Goal: Task Accomplishment & Management: Manage account settings

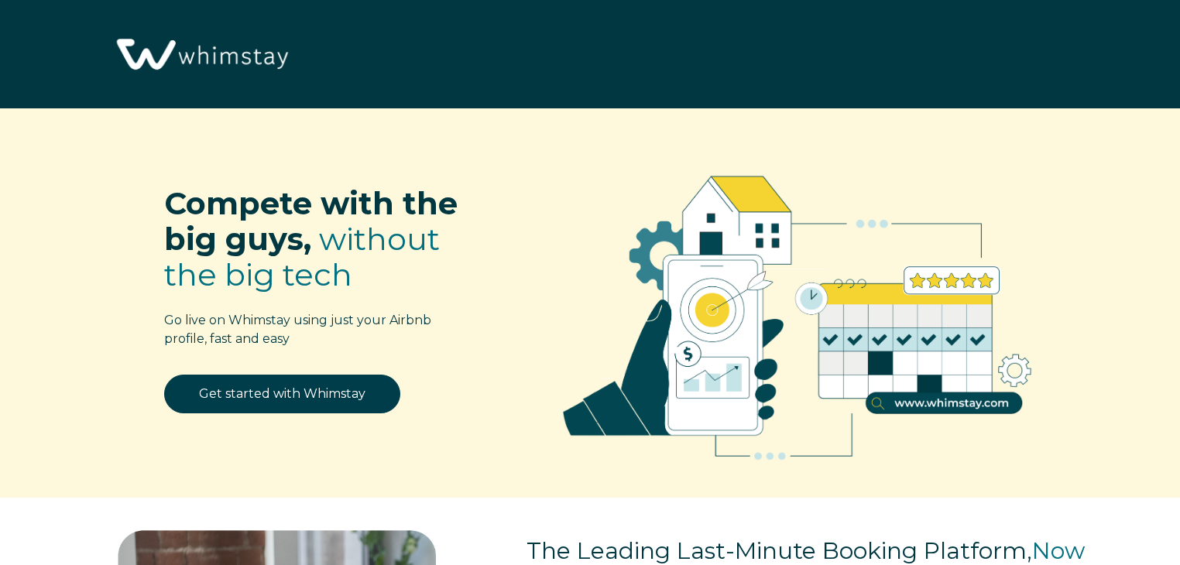
select select "US"
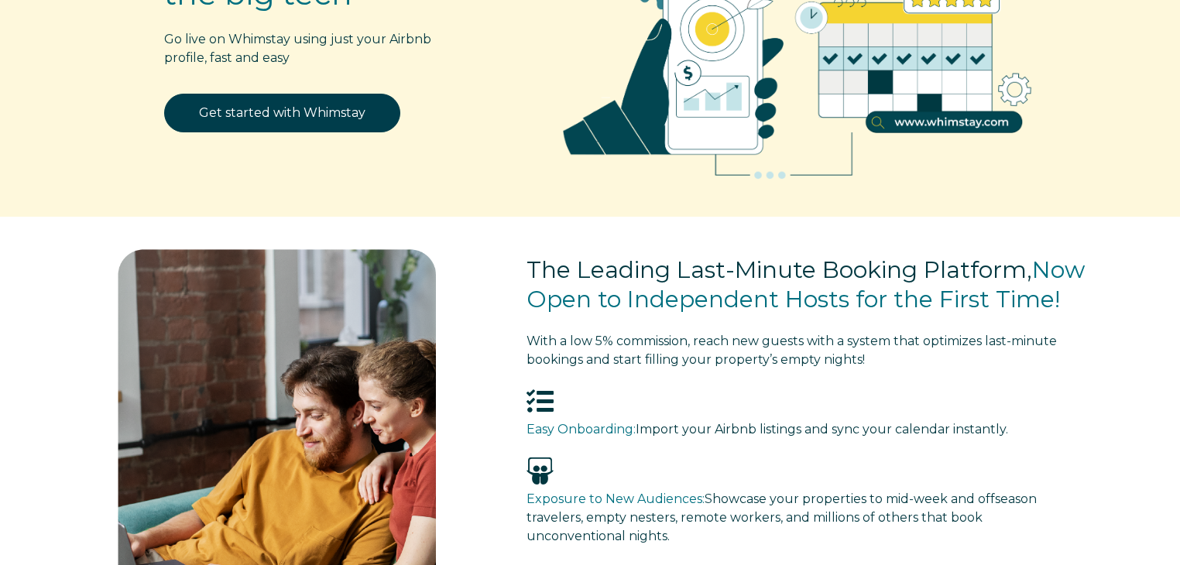
scroll to position [283, 0]
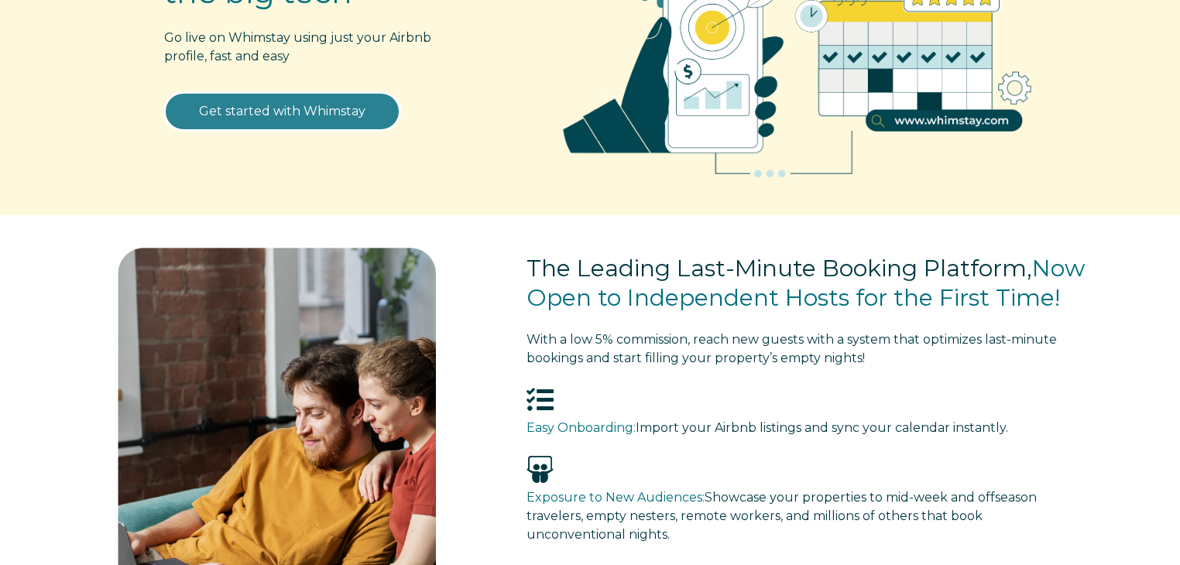
click at [279, 111] on link "Get started with Whimstay" at bounding box center [282, 111] width 236 height 39
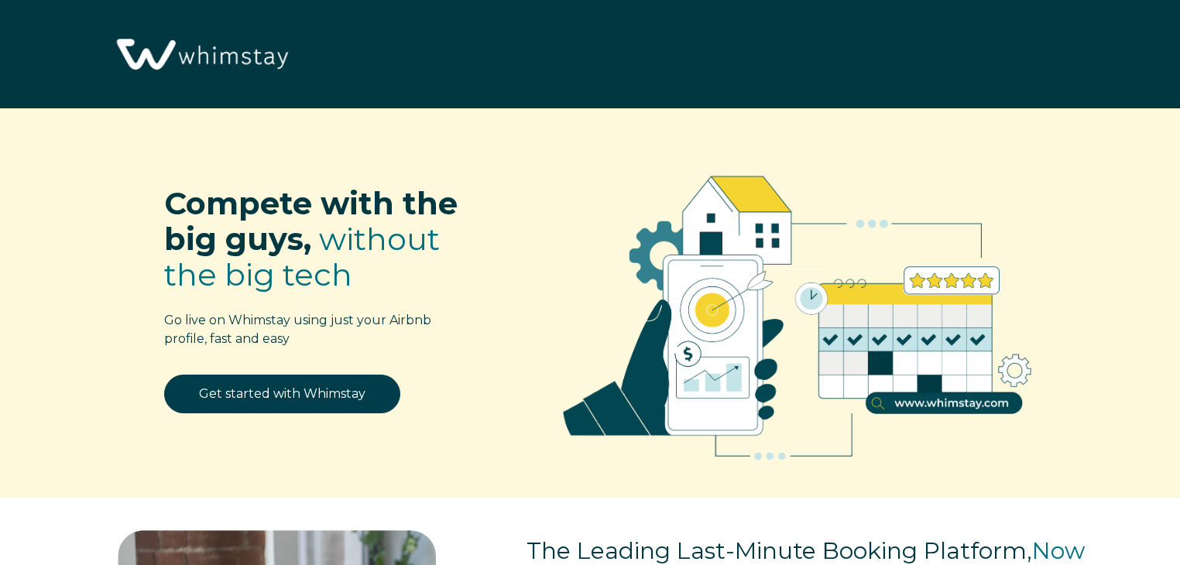
scroll to position [1918, 0]
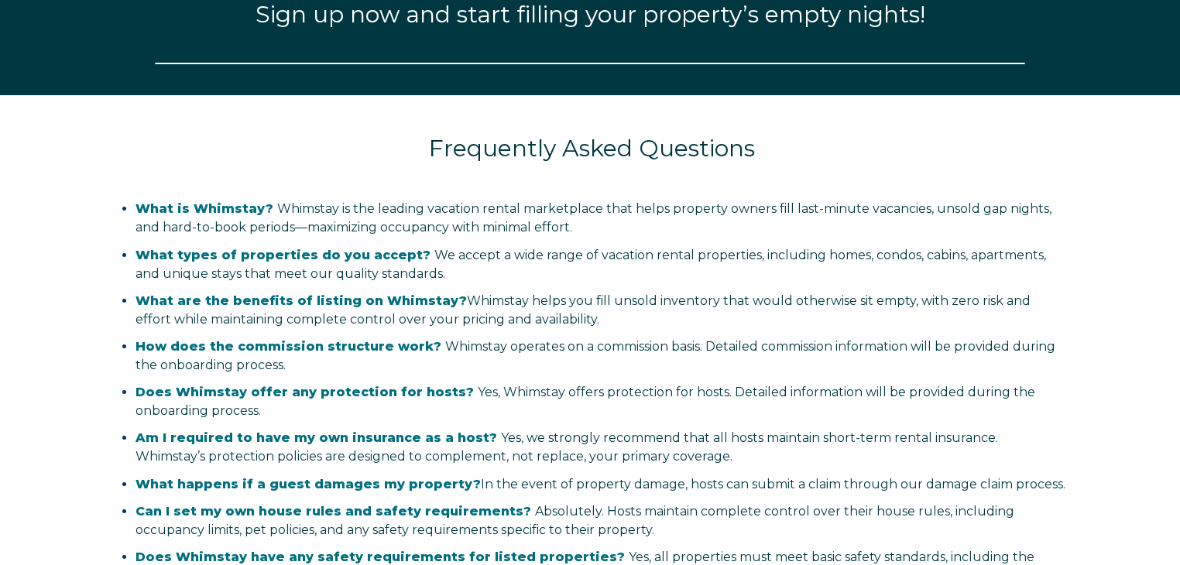
select select "US"
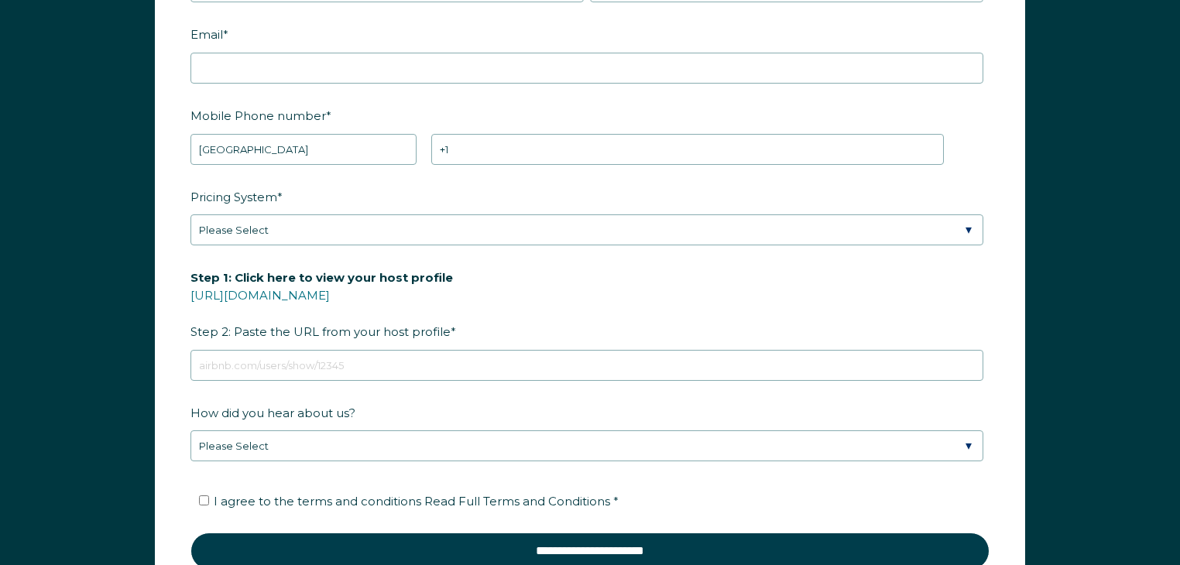
scroll to position [2085, 0]
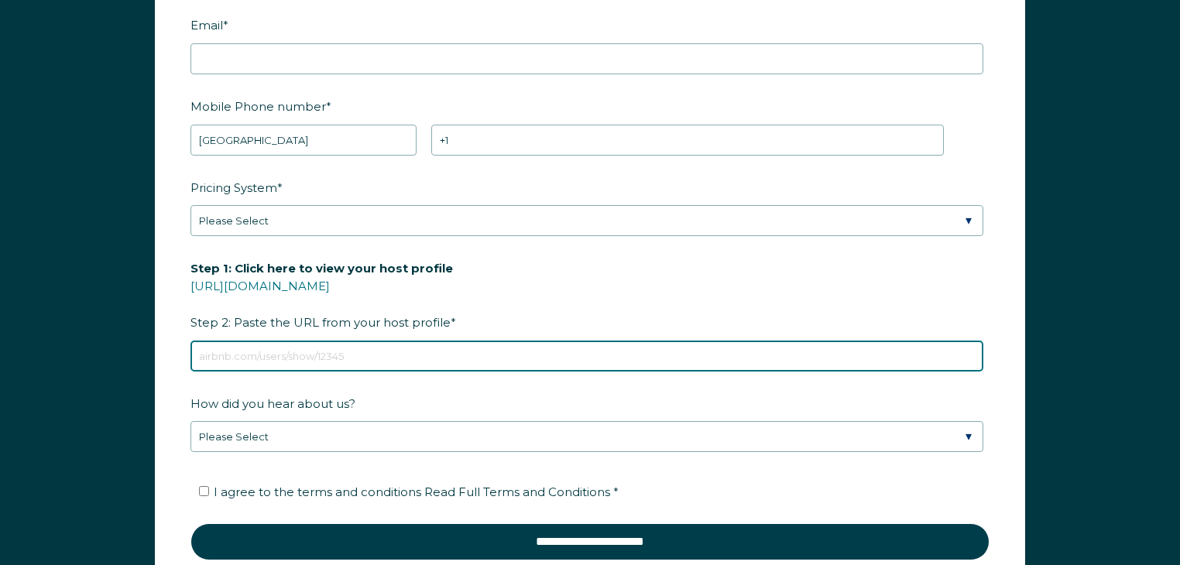
click at [386, 348] on input "Step 1: Click here to view your host profile https://www.airbnb.com/users/show/…" at bounding box center [586, 356] width 793 height 31
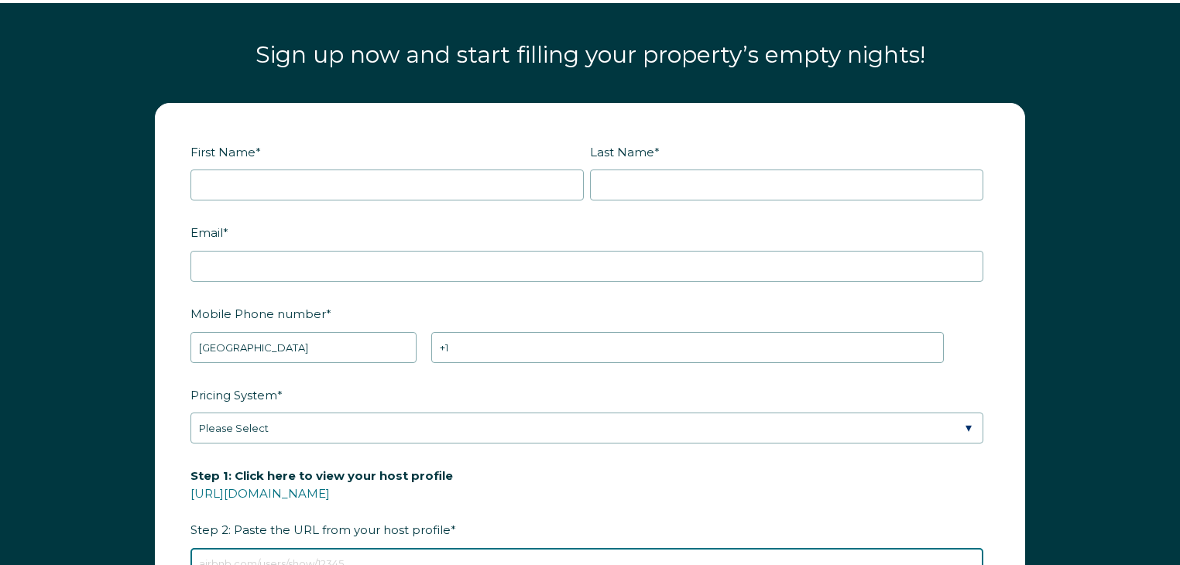
scroll to position [1872, 0]
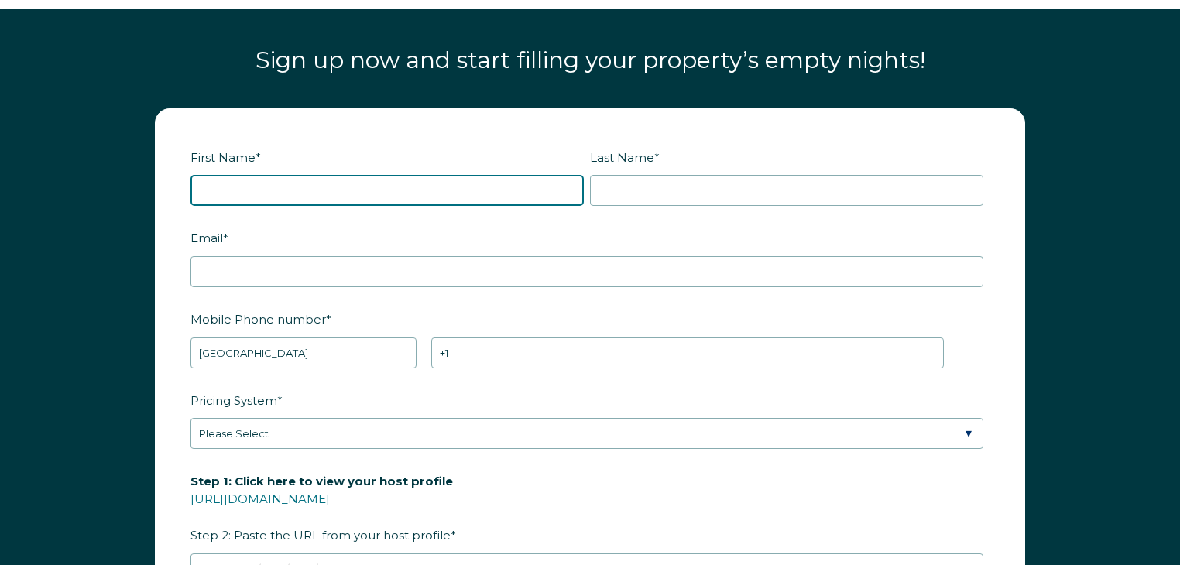
click at [248, 183] on input "First Name *" at bounding box center [386, 190] width 393 height 31
type input "[PERSON_NAME]"
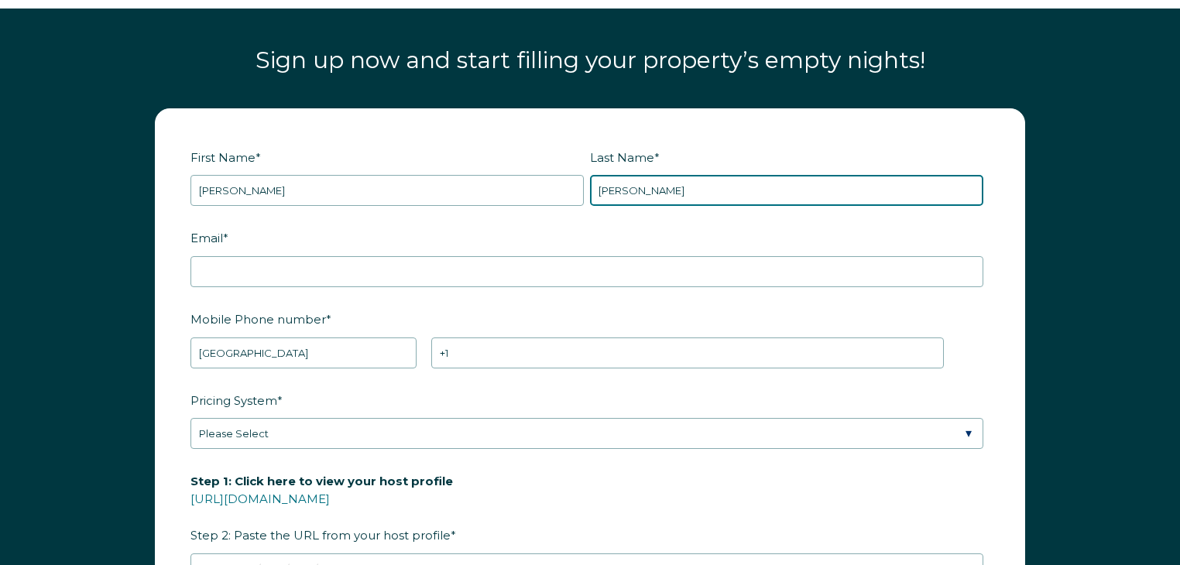
type input "McGregor"
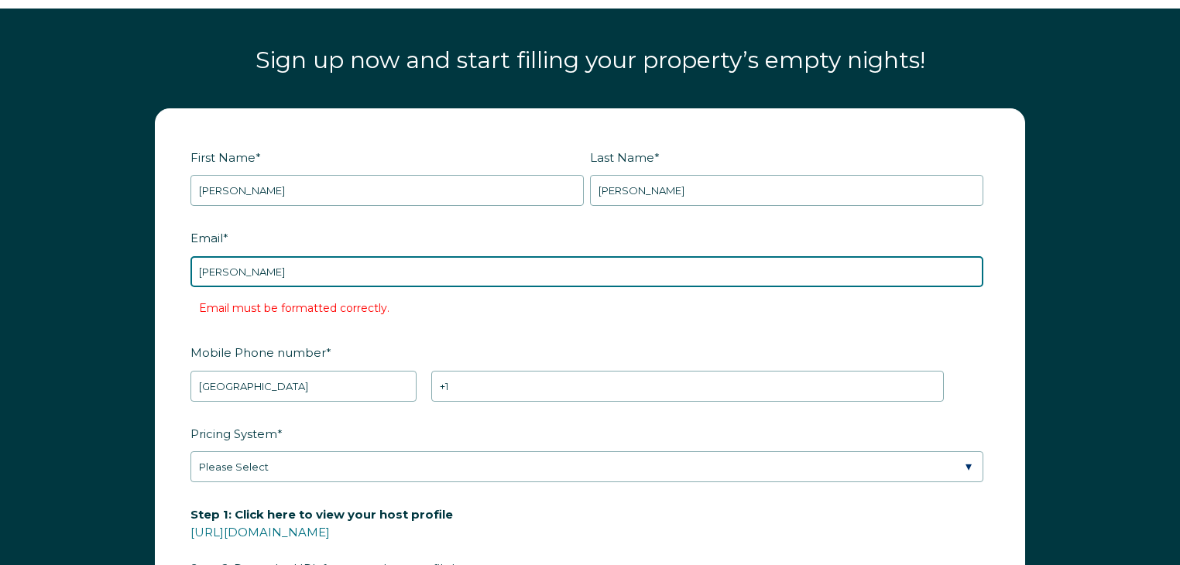
type input "russ.mcgregor@gmail.com"
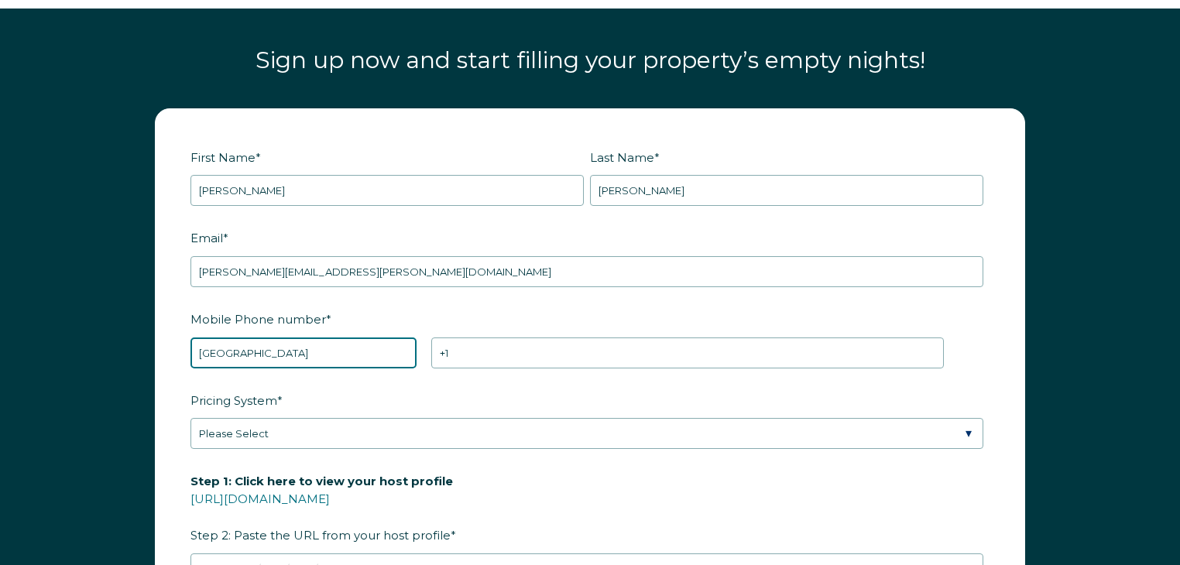
click at [314, 356] on select "* Afghanistan (‫افغانستان‬‎) Albania (Shqipëri) Algeria (‫الجزائر‬‎) American S…" at bounding box center [303, 353] width 226 height 31
click at [190, 338] on select "* Afghanistan (‫افغانستان‬‎) Albania (Shqipëri) Algeria (‫الجزائر‬‎) American S…" at bounding box center [303, 353] width 226 height 31
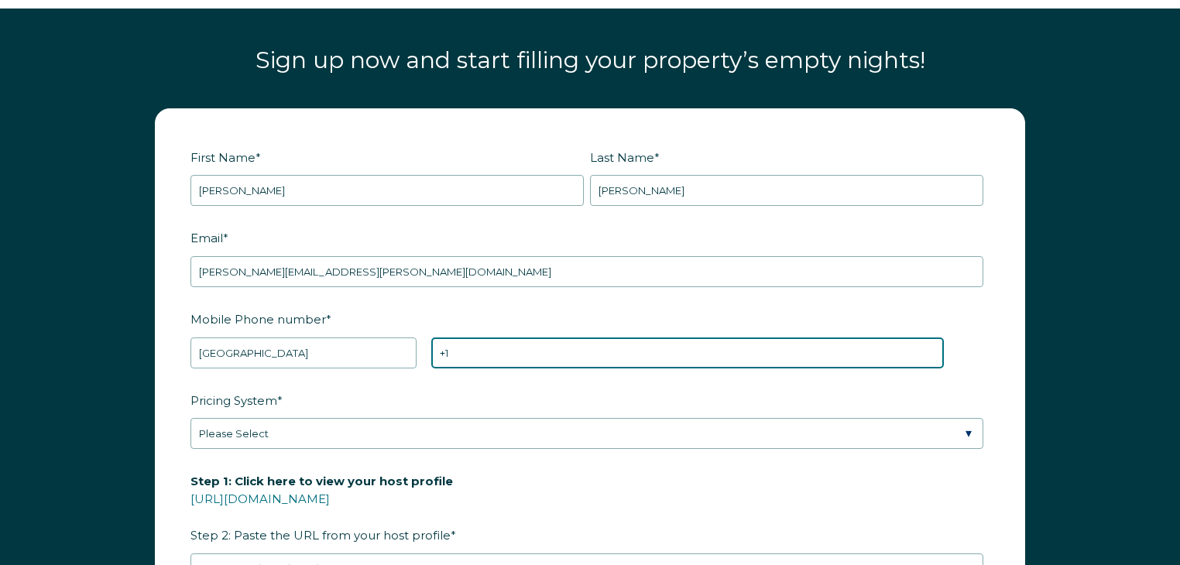
click at [474, 354] on input "+1" at bounding box center [687, 353] width 513 height 31
type input "+1 8182921931"
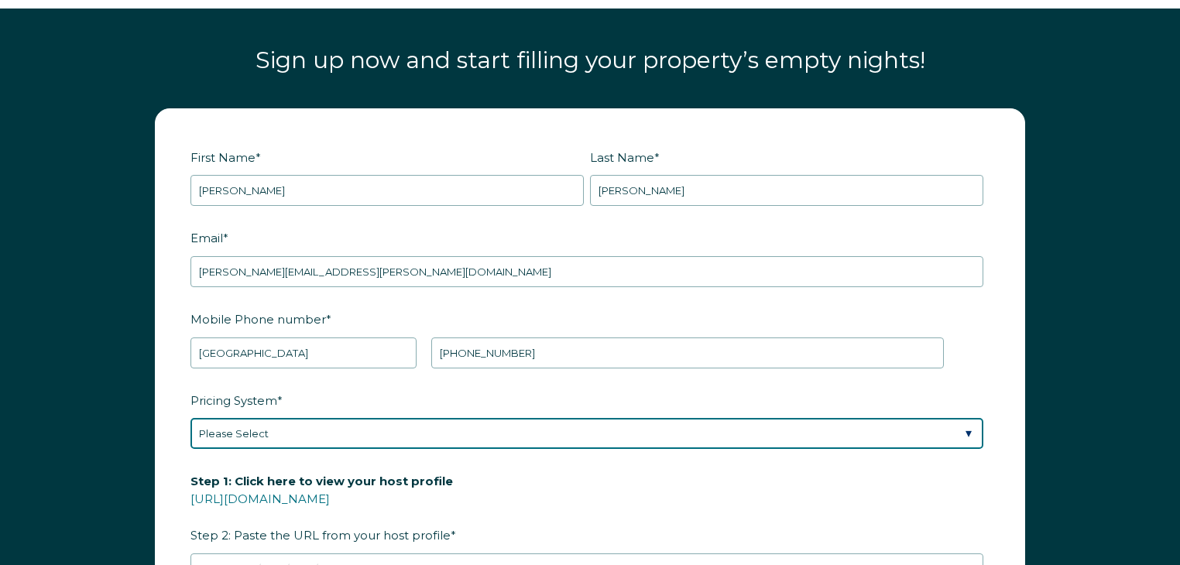
click at [393, 437] on select "Please Select Manual Airbnb Smart Pricing PriceLabs Wheelhouse Beyond Pricing 3…" at bounding box center [586, 433] width 793 height 31
select select "Wheelhouse"
click at [190, 418] on select "Please Select Manual Airbnb Smart Pricing PriceLabs Wheelhouse Beyond Pricing 3…" at bounding box center [586, 433] width 793 height 31
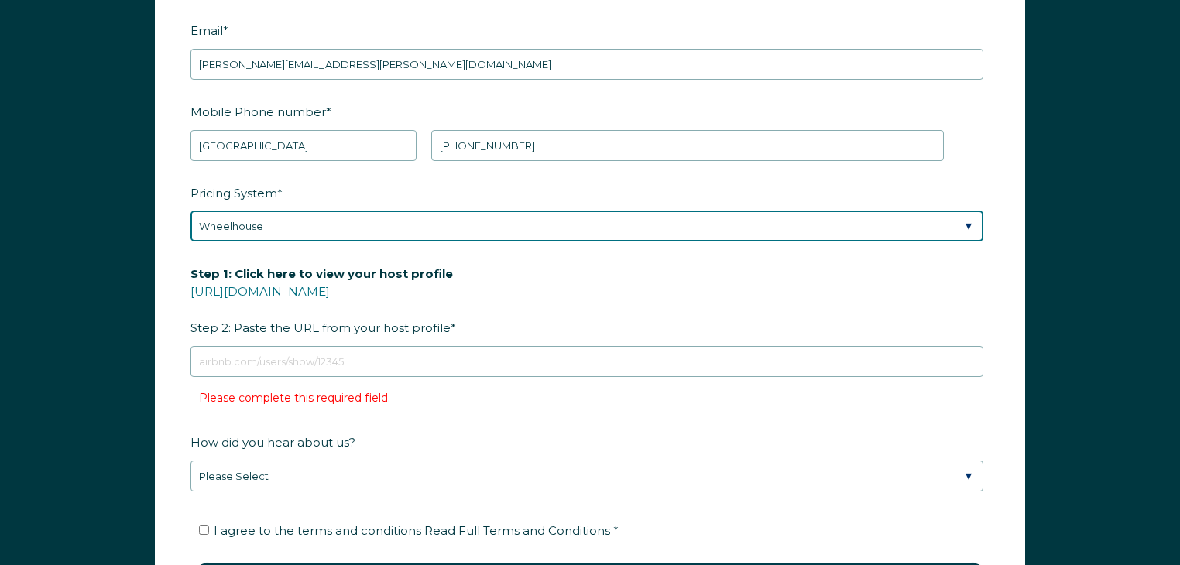
scroll to position [2080, 0]
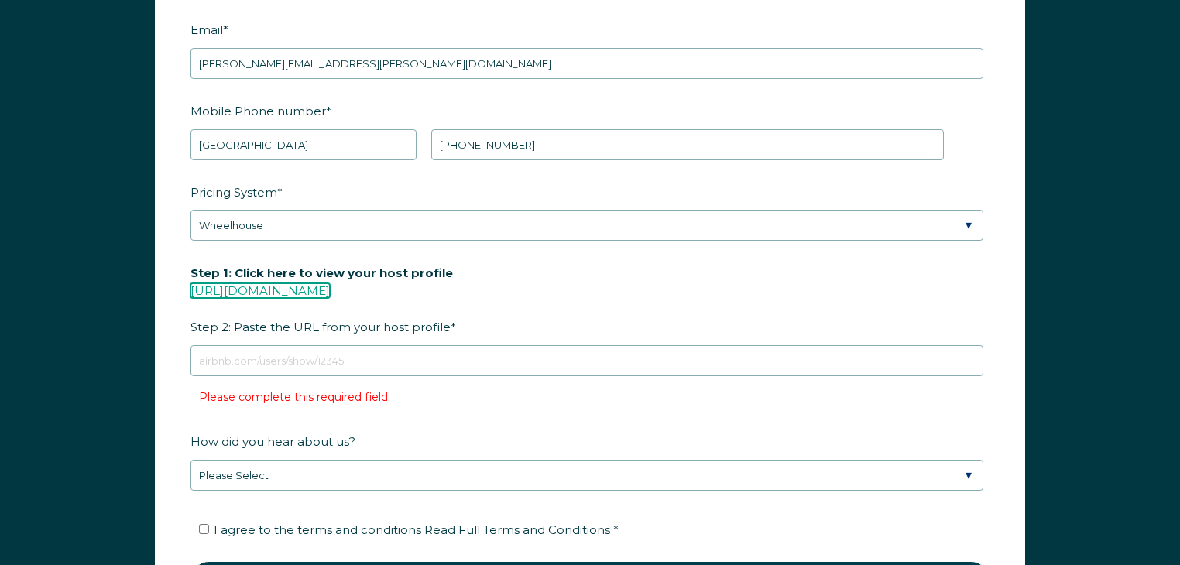
click at [330, 291] on link "https://www.airbnb.com/users/show/" at bounding box center [259, 290] width 139 height 15
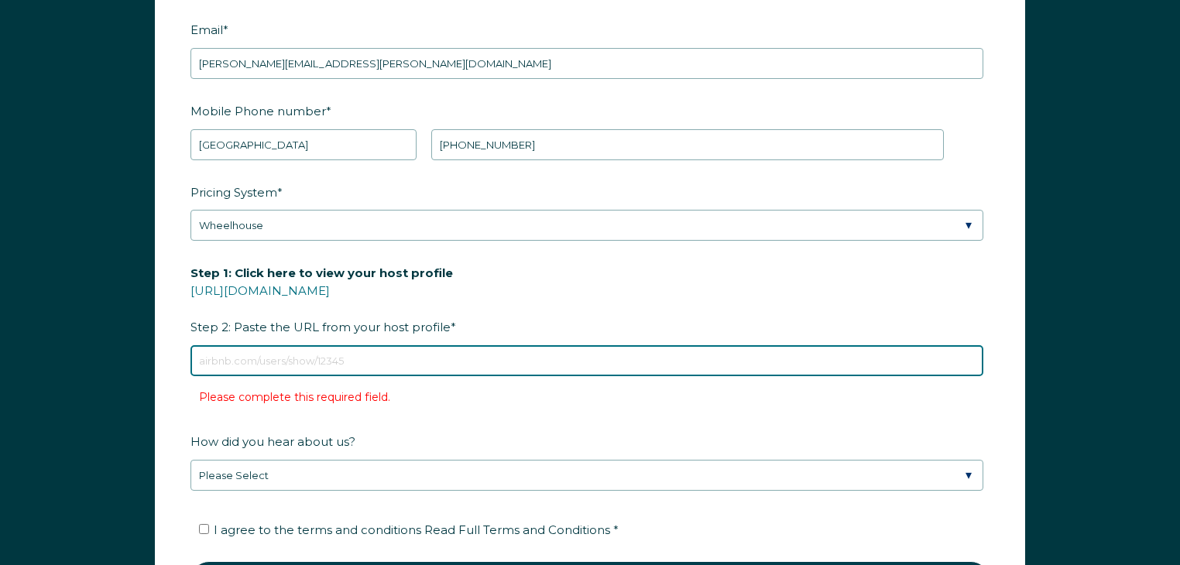
click at [219, 359] on input "Step 1: Click here to view your host profile https://www.airbnb.com/users/show/…" at bounding box center [586, 360] width 793 height 31
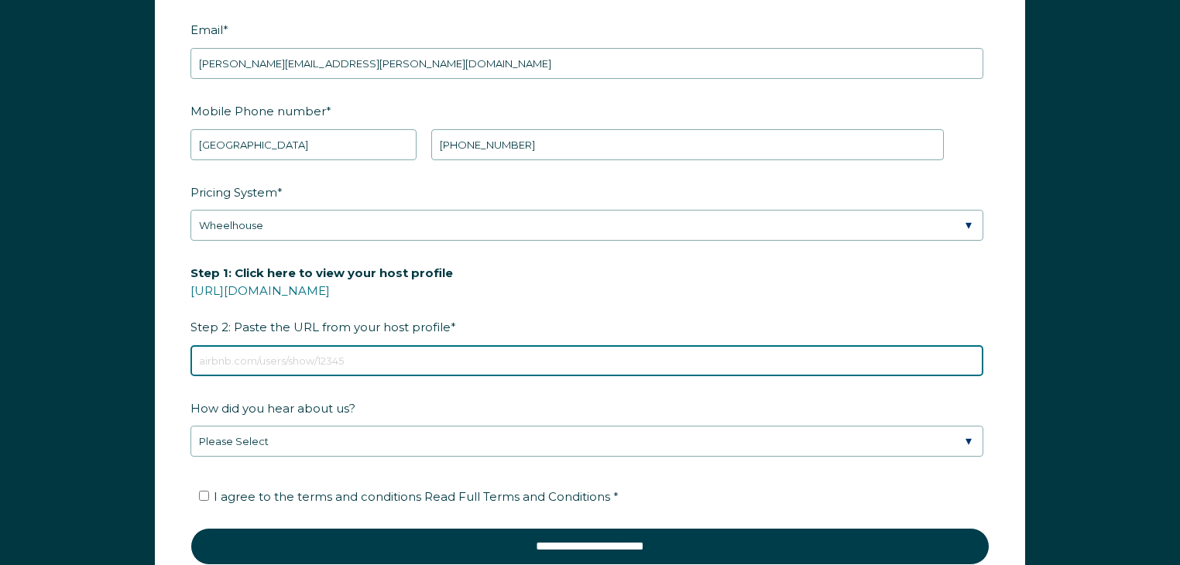
paste input "https://www.airbnb.com/users/show/59075306"
type input "https://www.airbnb.com/users/show/59075306"
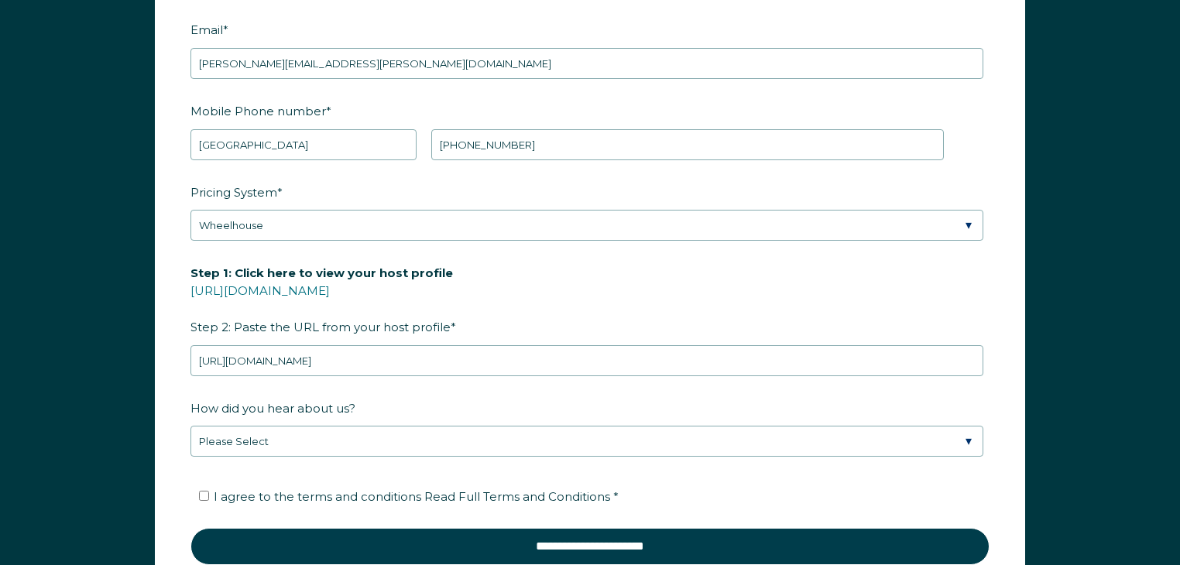
click at [441, 386] on fieldset "Step 1: Click here to view your host profile https://www.airbnb.com/users/show/…" at bounding box center [589, 326] width 799 height 135
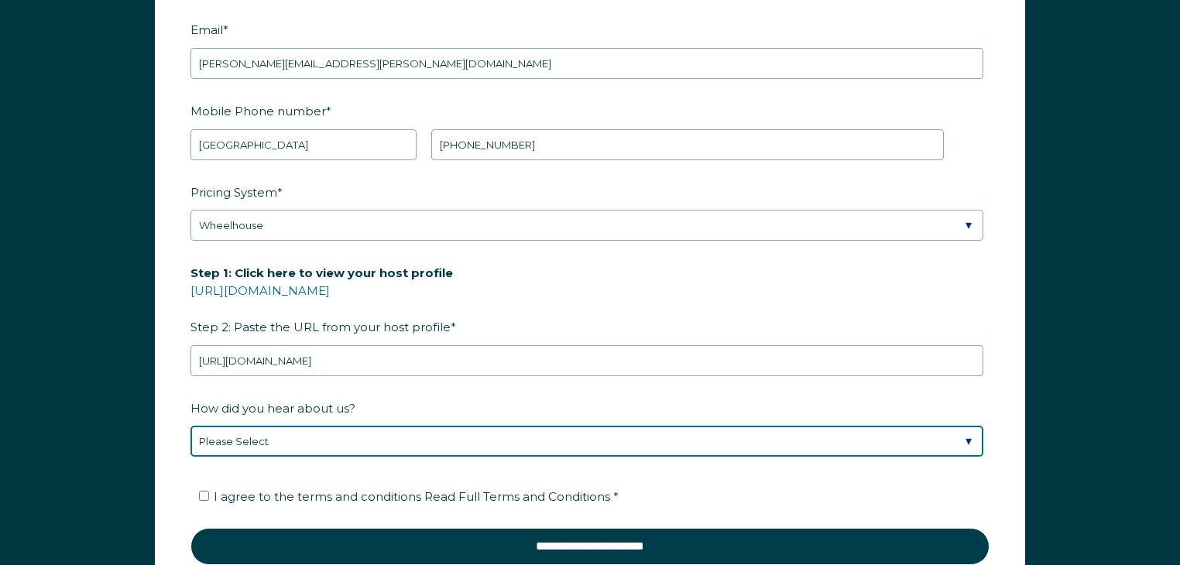
click at [430, 434] on select "Please Select Discovered Whimstay at an event or conference Found Whimstay thro…" at bounding box center [586, 441] width 793 height 31
select select "Other"
click at [190, 426] on select "Please Select Discovered Whimstay at an event or conference Found Whimstay thro…" at bounding box center [586, 441] width 793 height 31
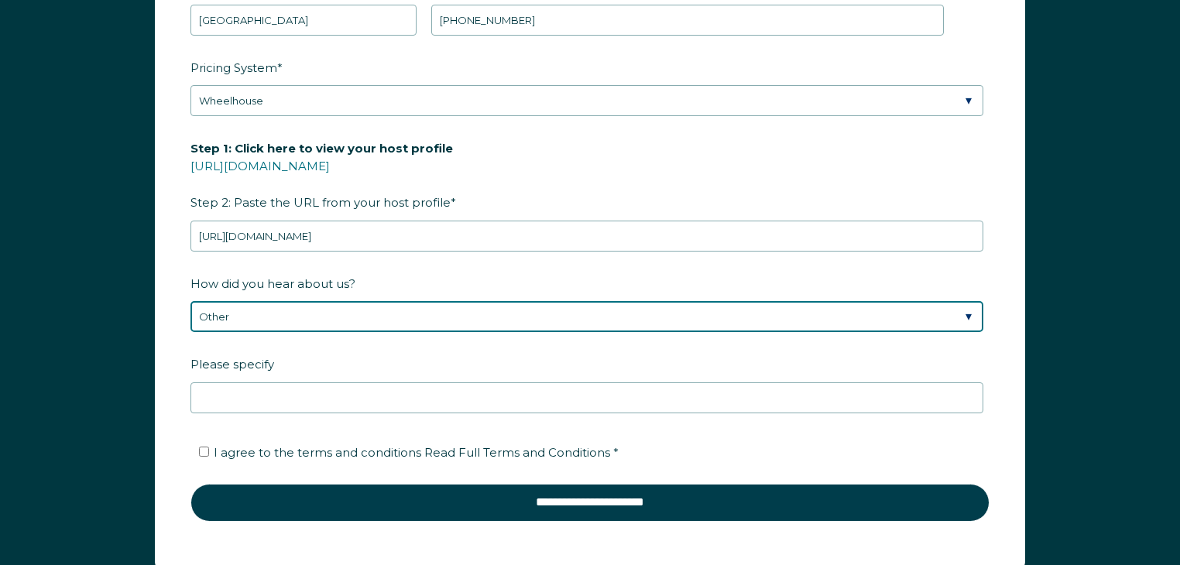
scroll to position [2219, 0]
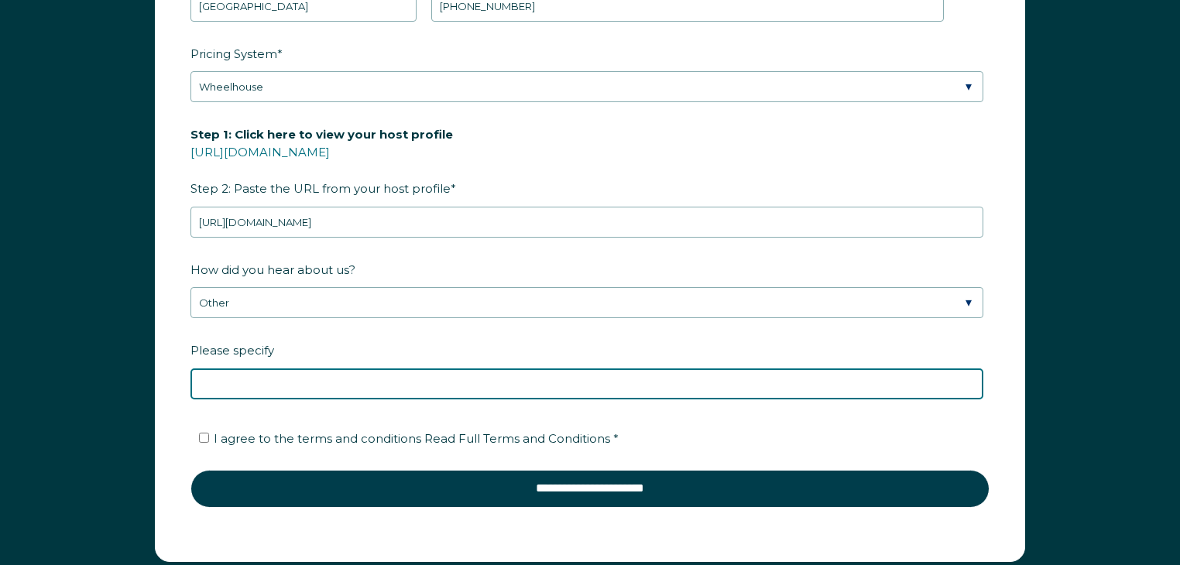
click at [443, 378] on input "Please specify" at bounding box center [586, 384] width 793 height 31
type input "Heard about Whimstay on a YouTube video about getting more bookings for my STR"
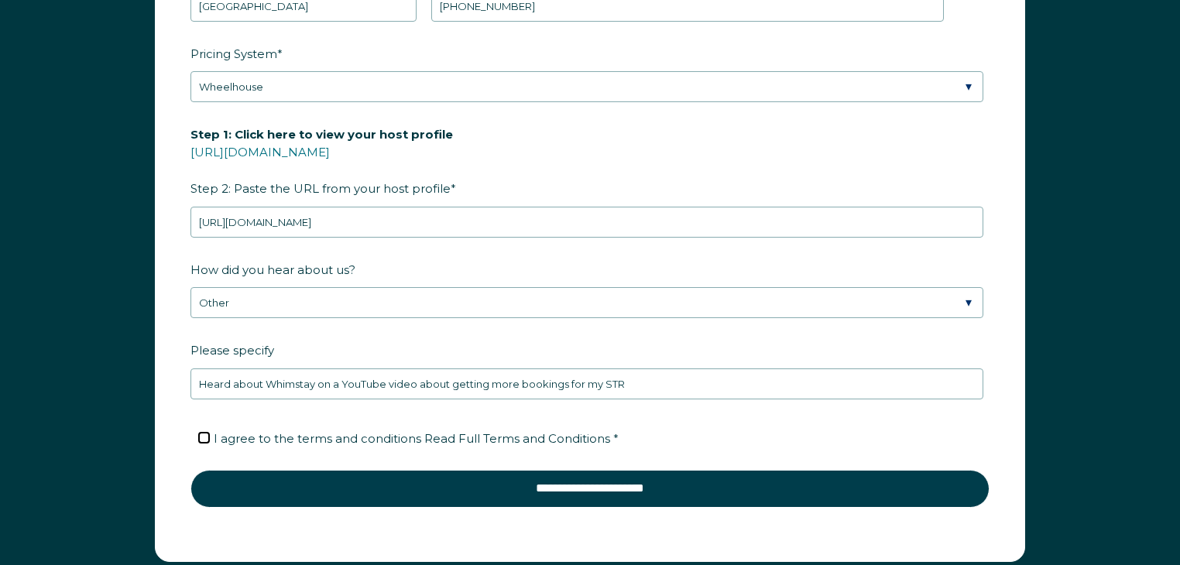
click at [201, 434] on input "I agree to the terms and conditions Read Full Terms and Conditions *" at bounding box center [204, 438] width 10 height 10
checkbox input "true"
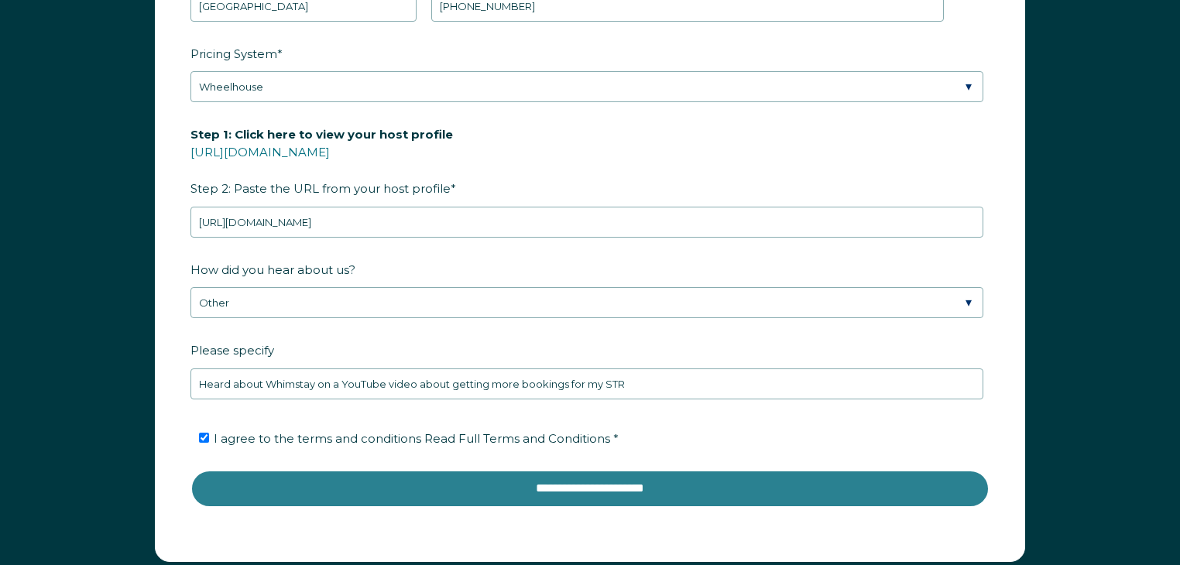
click at [451, 484] on input "**********" at bounding box center [589, 488] width 799 height 37
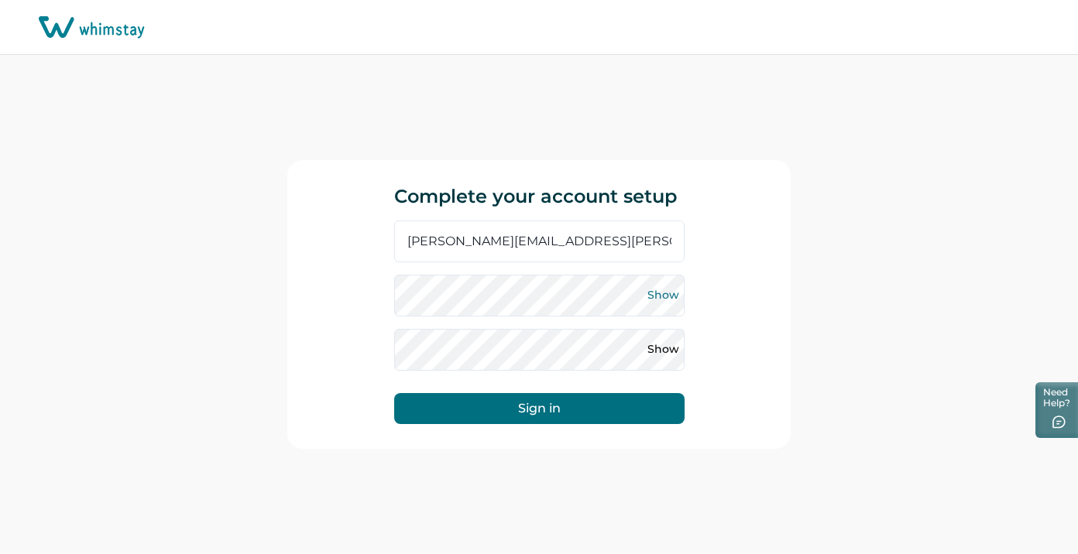
click at [652, 299] on button "Show" at bounding box center [663, 295] width 25 height 25
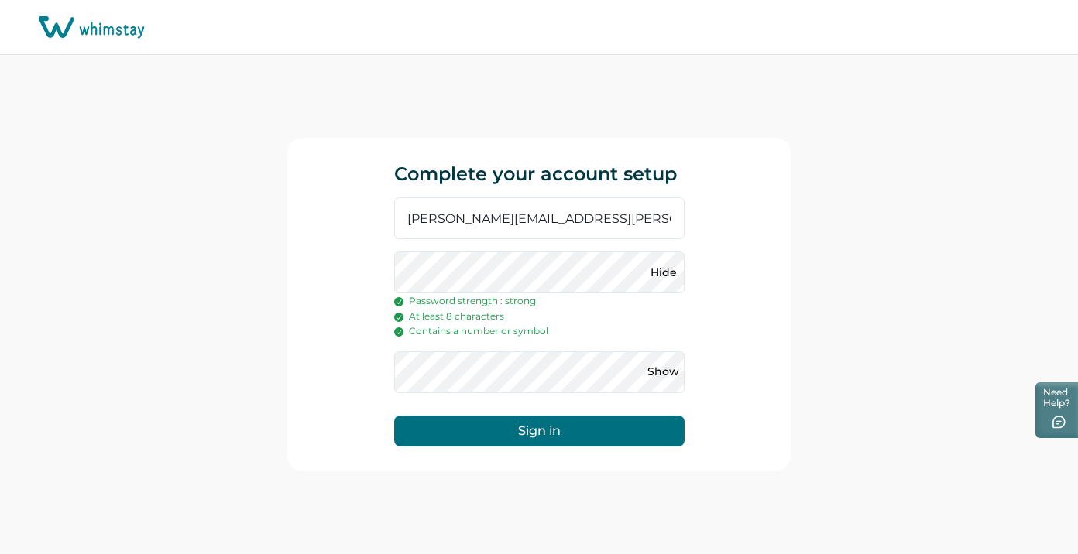
click at [510, 430] on button "Sign in" at bounding box center [539, 431] width 290 height 31
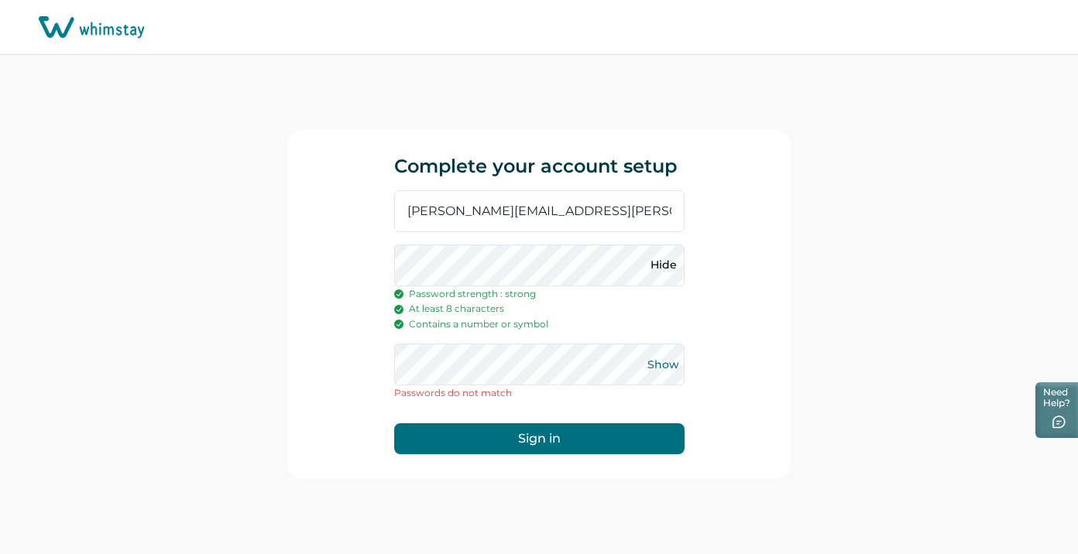
click at [660, 365] on button "Show" at bounding box center [663, 364] width 25 height 25
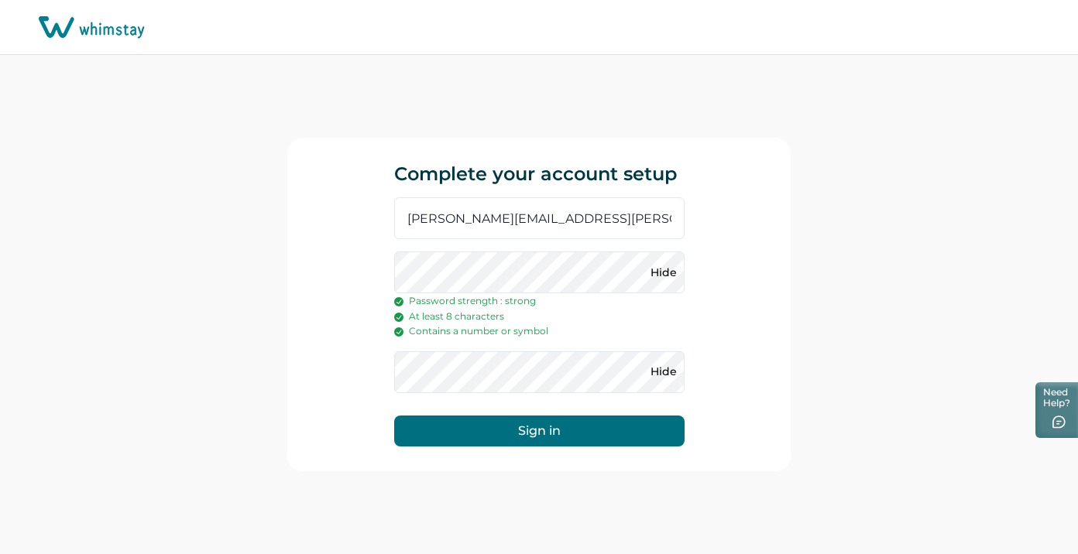
click at [539, 431] on button "Sign in" at bounding box center [539, 431] width 290 height 31
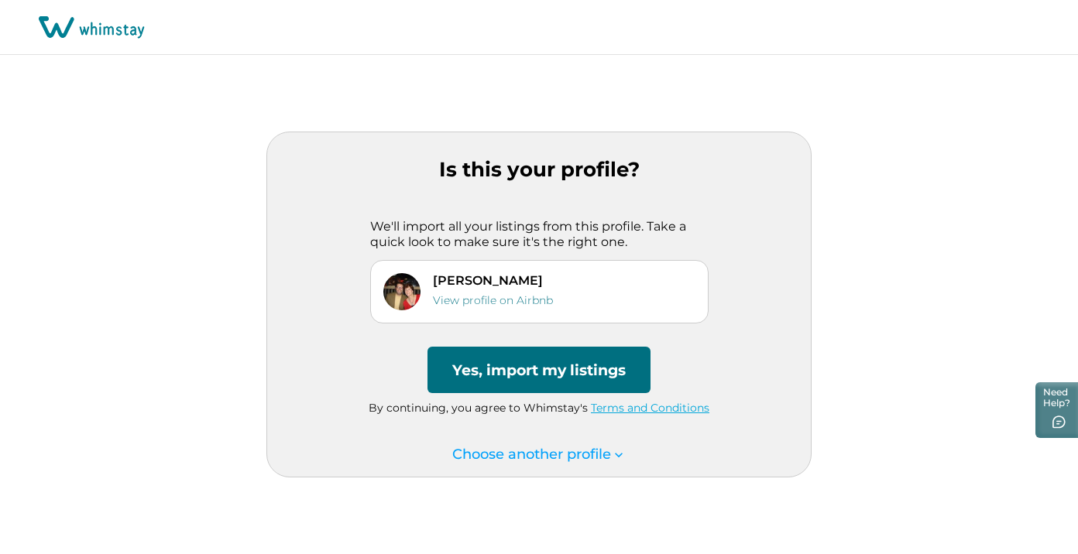
click at [488, 374] on button "Yes, import my listings" at bounding box center [538, 370] width 223 height 46
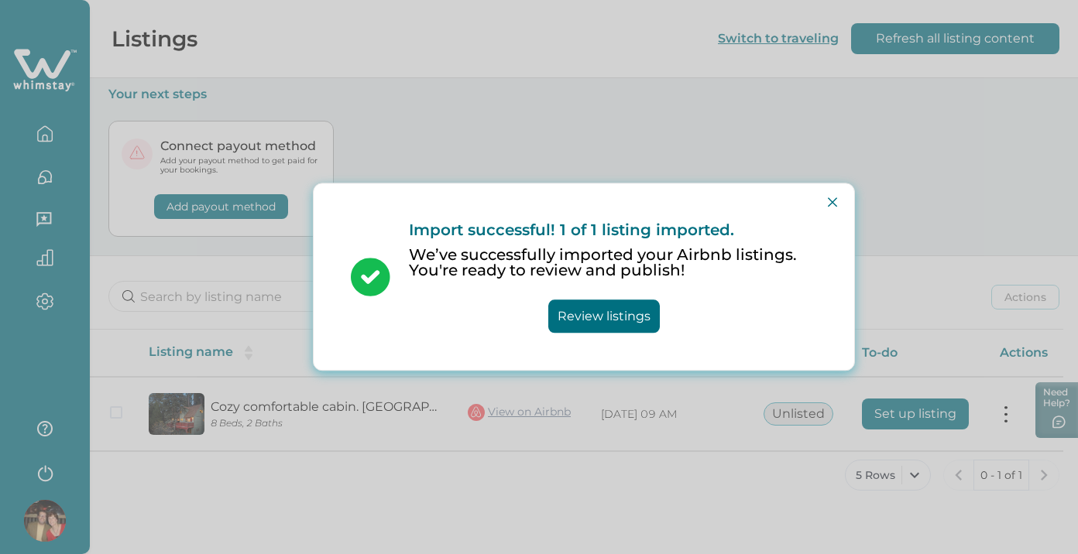
click at [592, 317] on button "Review listings" at bounding box center [603, 316] width 111 height 33
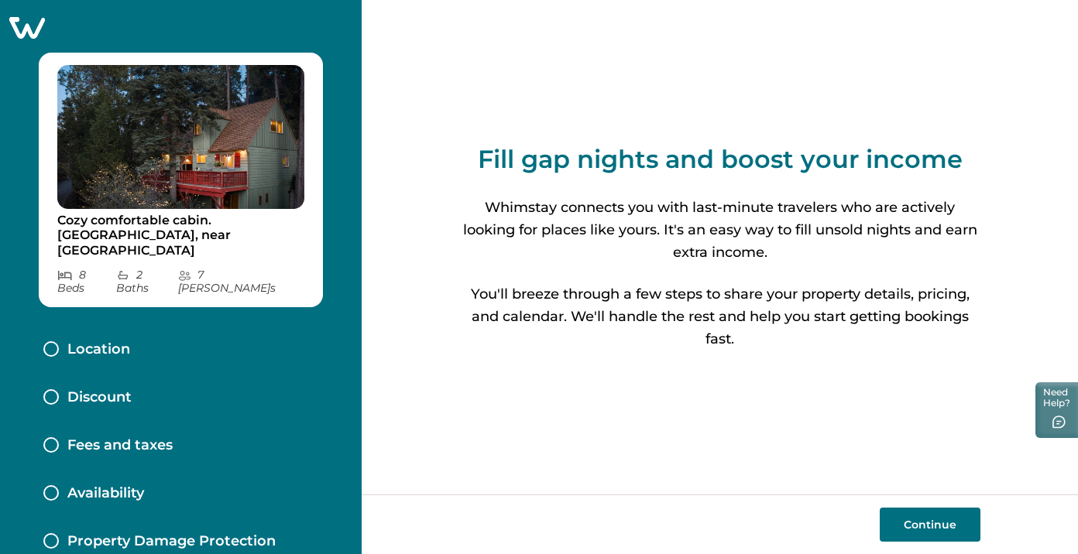
click at [914, 529] on button "Continue" at bounding box center [930, 525] width 101 height 34
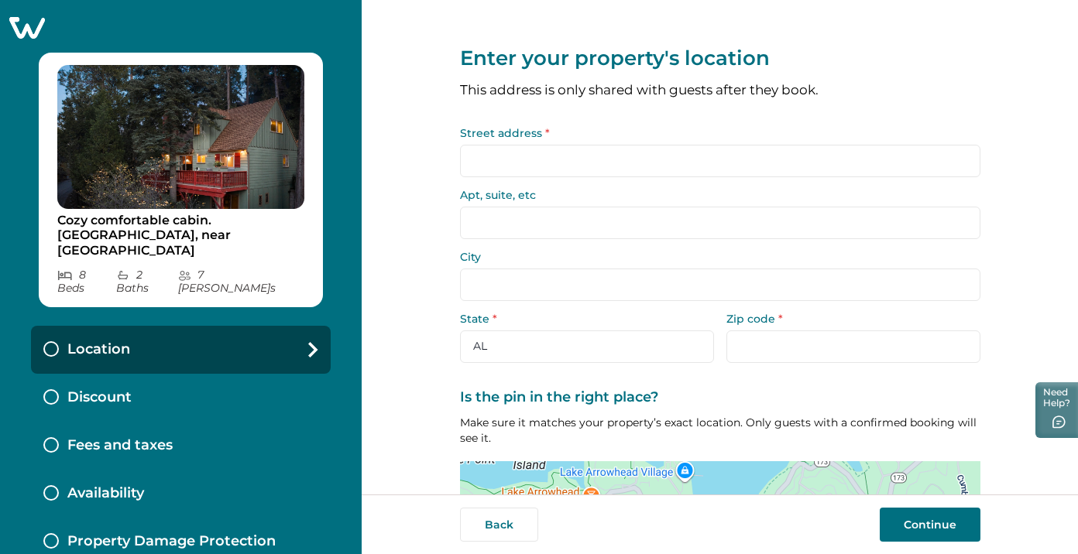
click at [547, 157] on input "Street address *" at bounding box center [720, 161] width 520 height 33
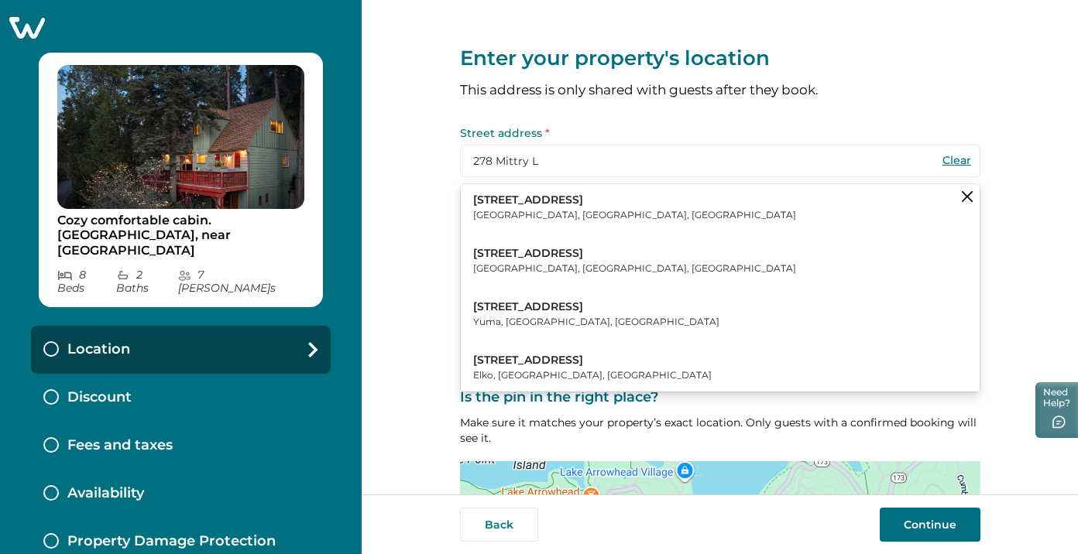
click at [536, 209] on p "Lake Arrowhead, CA, USA" at bounding box center [634, 215] width 323 height 15
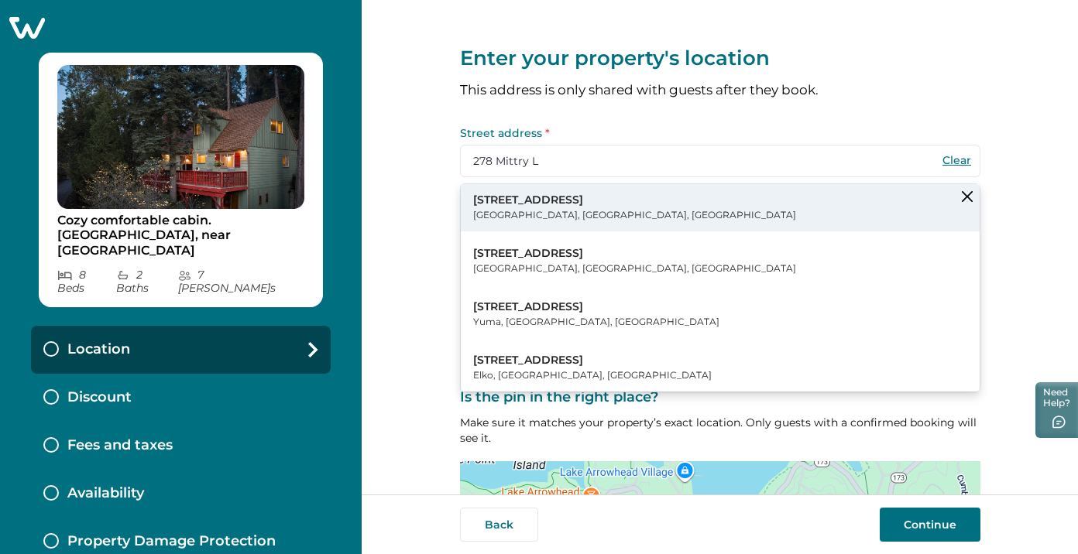
type input "278 Mittry Ln"
type input "[GEOGRAPHIC_DATA]"
select select "CA"
type input "92352"
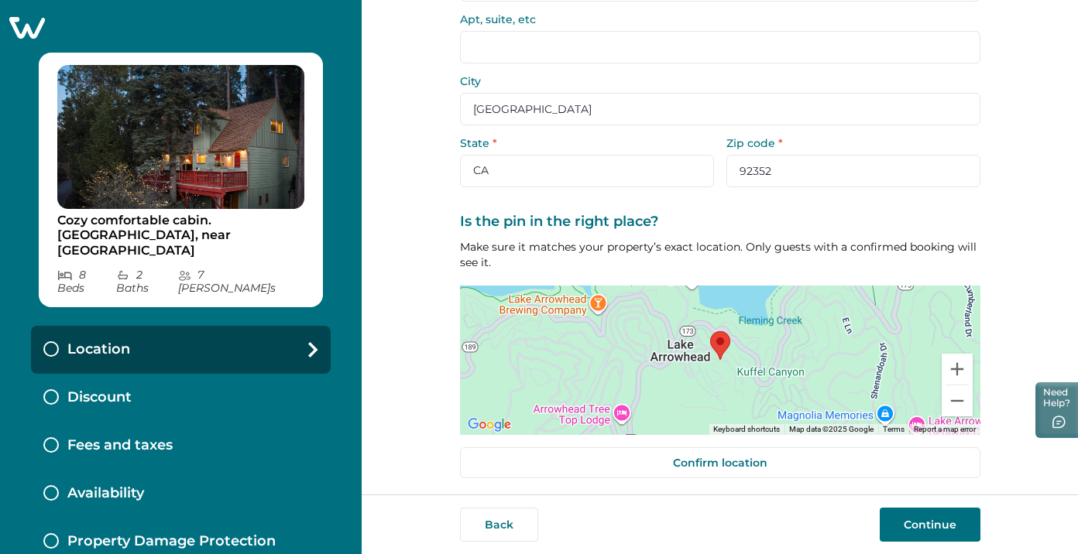
scroll to position [180, 0]
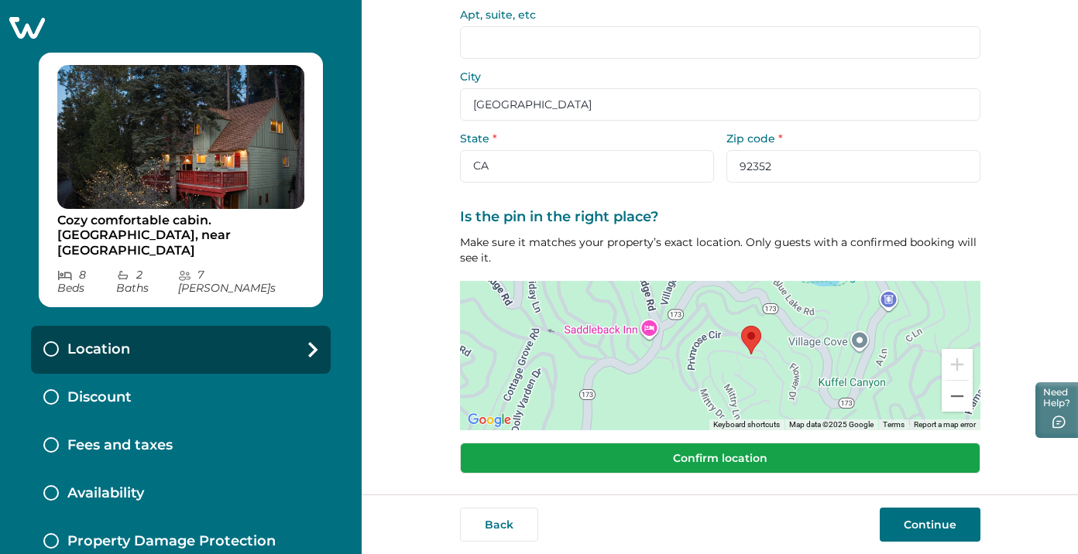
click at [696, 455] on button "Confirm location" at bounding box center [720, 458] width 520 height 31
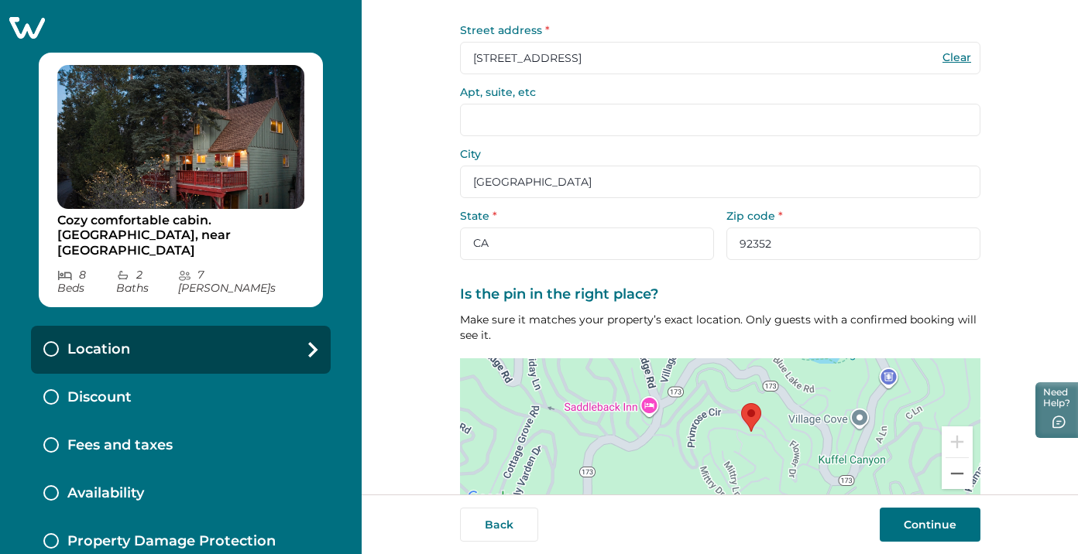
scroll to position [170, 0]
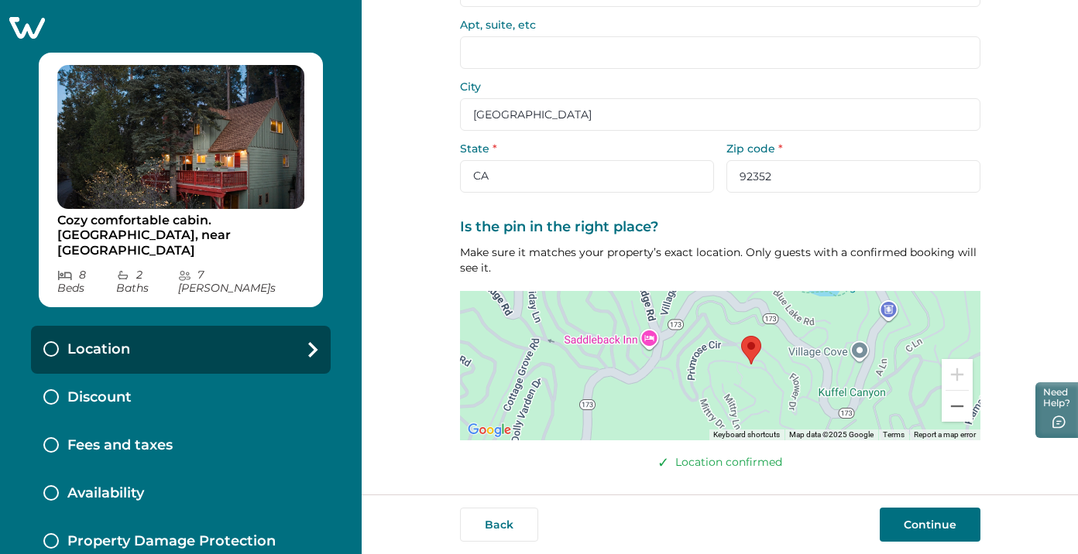
click at [913, 523] on button "Continue" at bounding box center [930, 525] width 101 height 34
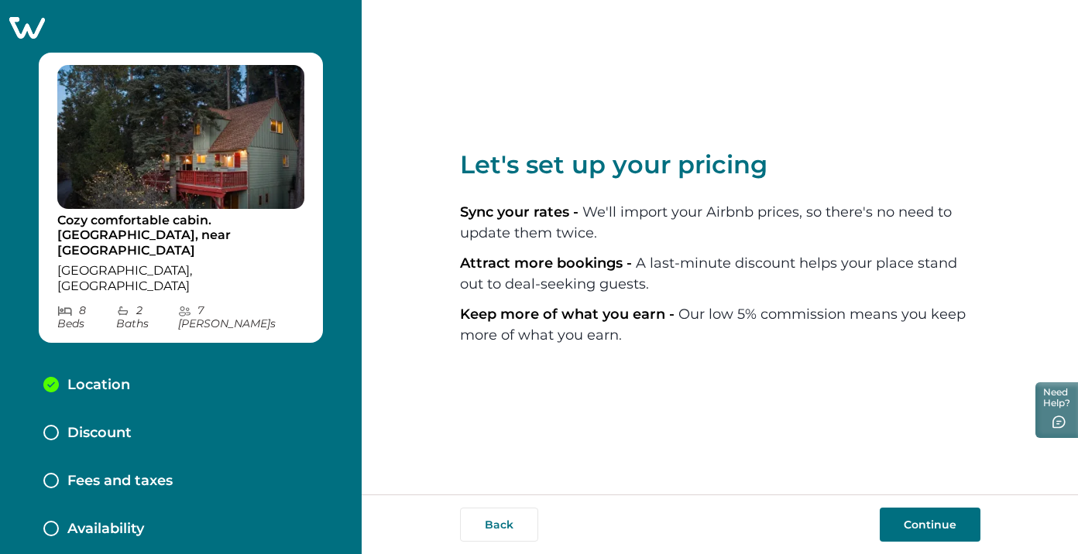
click at [933, 522] on button "Continue" at bounding box center [930, 525] width 101 height 34
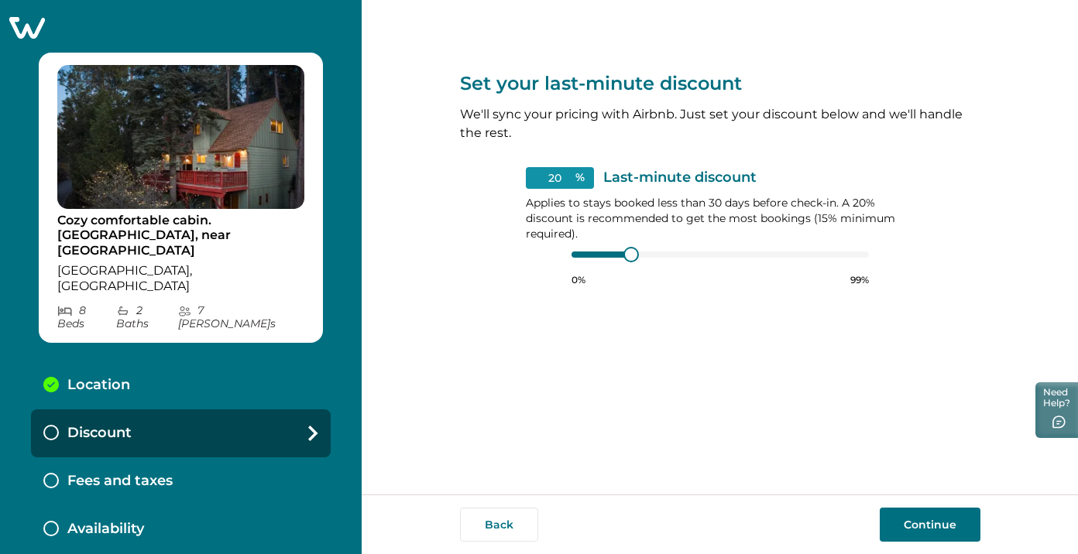
click at [918, 526] on button "Continue" at bounding box center [930, 525] width 101 height 34
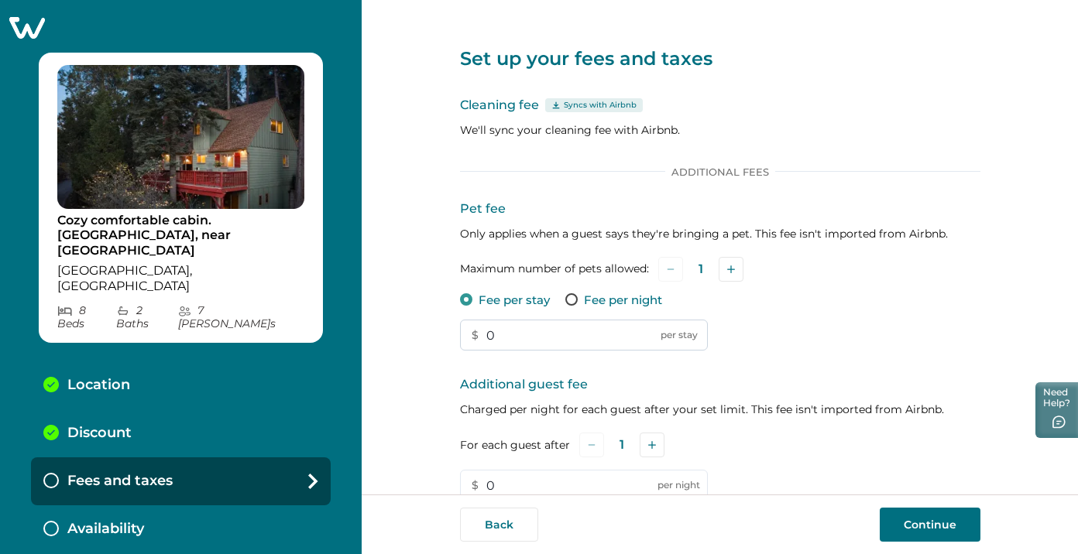
click at [506, 337] on input "0" at bounding box center [584, 335] width 248 height 31
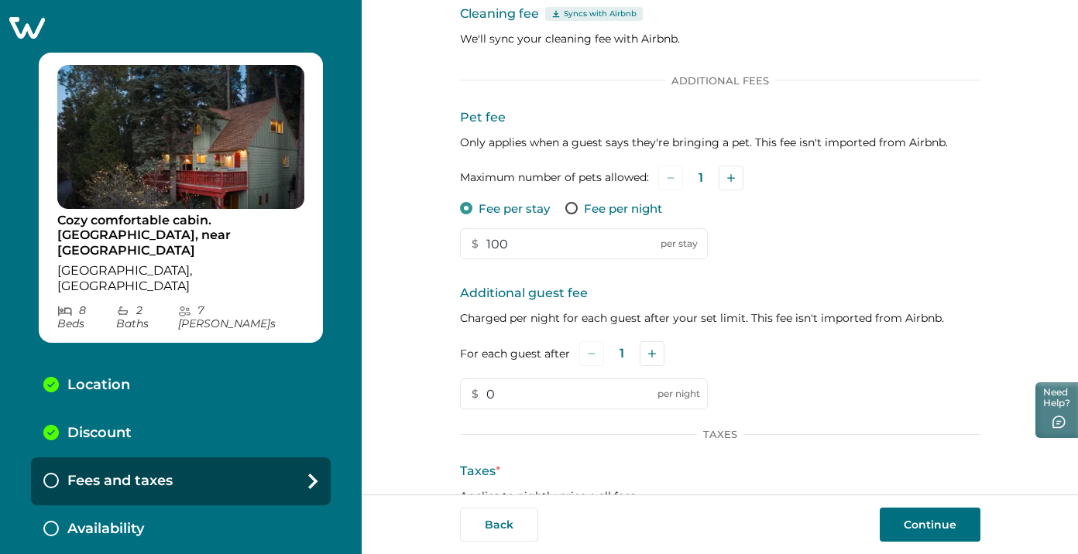
scroll to position [96, 0]
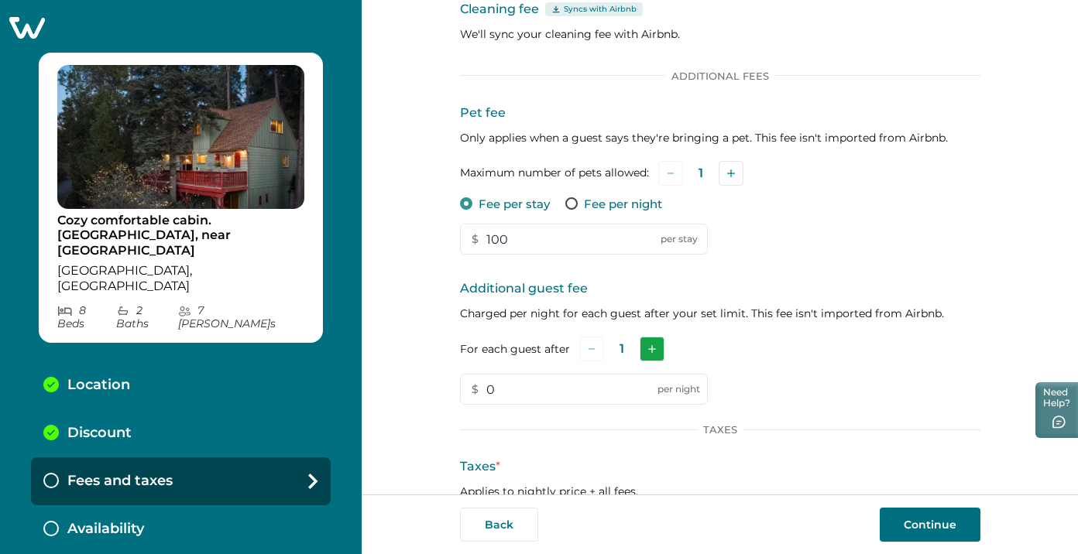
type input "100"
click at [648, 350] on icon "Add" at bounding box center [652, 349] width 8 height 8
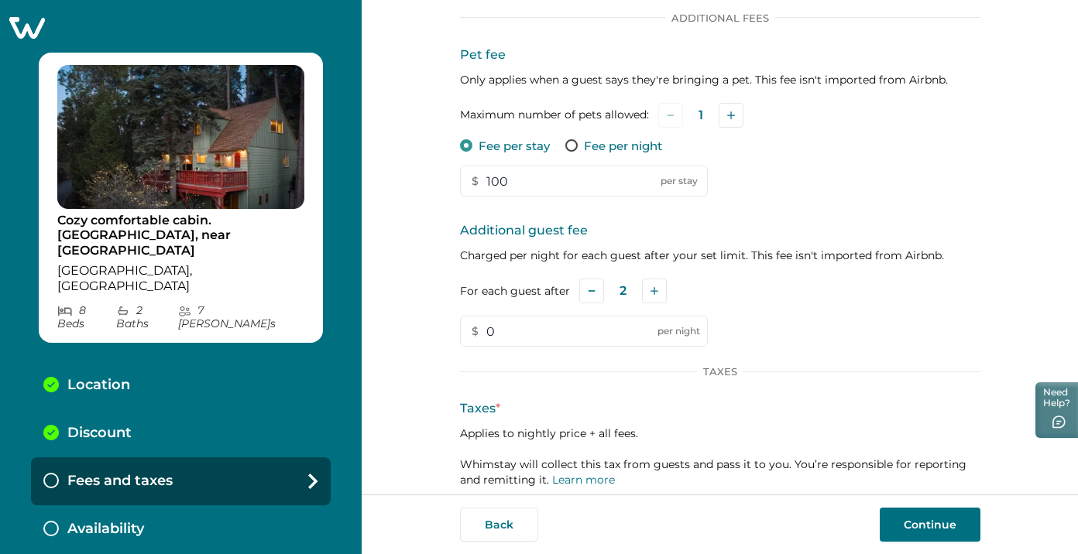
scroll to position [156, 0]
click at [523, 327] on input "0" at bounding box center [584, 329] width 248 height 31
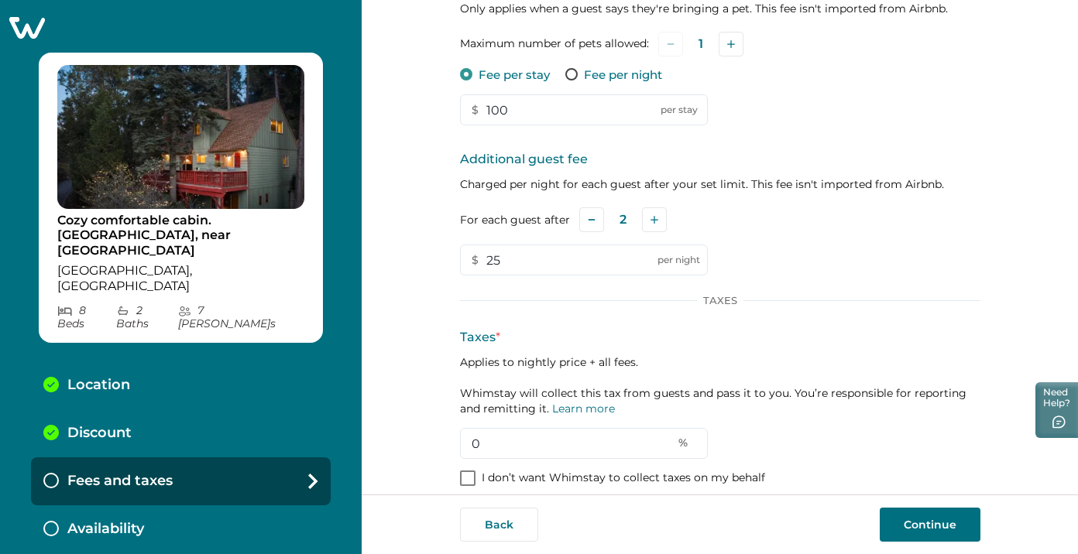
scroll to position [242, 0]
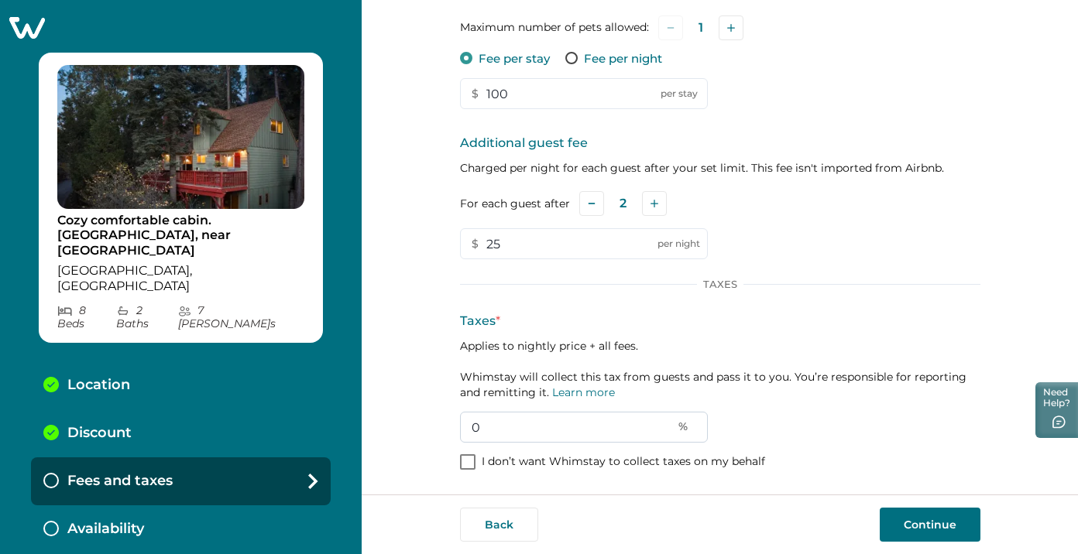
type input "25"
click at [499, 420] on input "0" at bounding box center [584, 427] width 248 height 31
click at [499, 427] on input "0" at bounding box center [584, 427] width 248 height 31
type input "7"
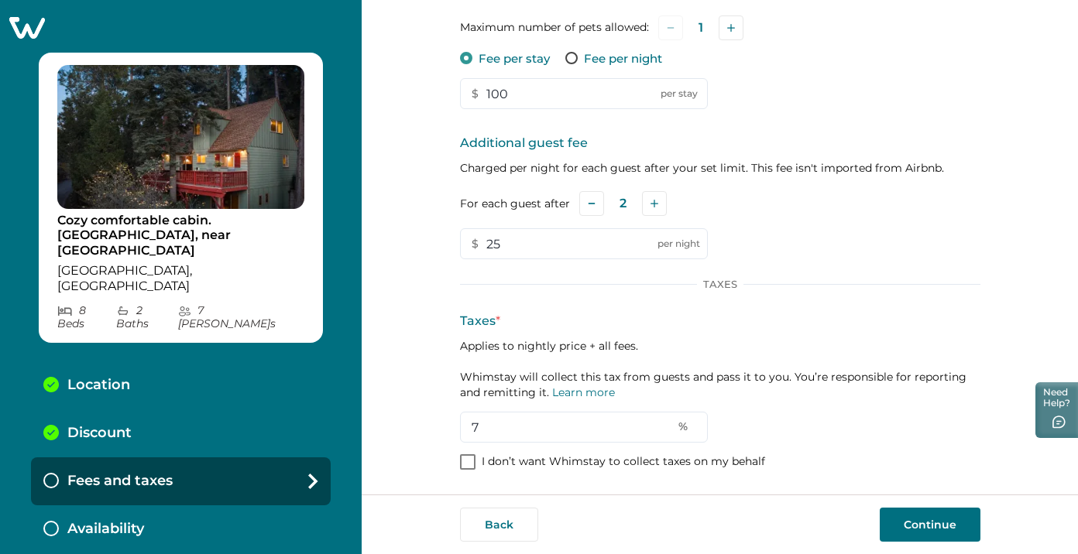
click at [859, 395] on p "Applies to nightly price + all fees. Whimstay will collect this tax from guests…" at bounding box center [720, 369] width 520 height 62
click at [743, 324] on p "Taxes *" at bounding box center [720, 321] width 520 height 19
click at [733, 225] on div "Additional guest fee Charged per night for each guest after your set limit. Thi…" at bounding box center [720, 196] width 520 height 125
click at [914, 523] on button "Continue" at bounding box center [930, 525] width 101 height 34
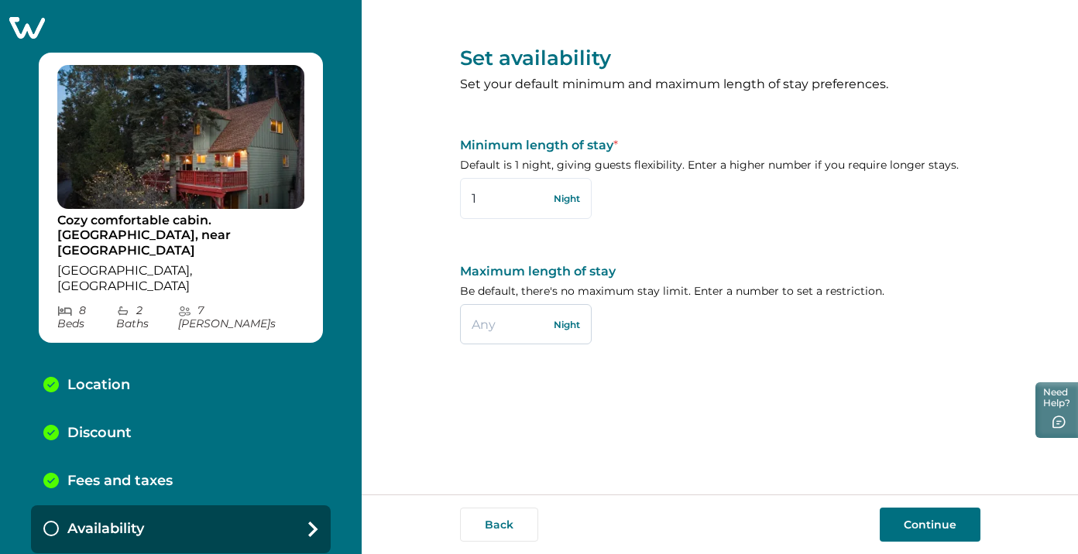
click at [494, 328] on input "text" at bounding box center [526, 324] width 132 height 40
drag, startPoint x: 482, startPoint y: 325, endPoint x: 465, endPoint y: 324, distance: 17.1
click at [465, 324] on input "7" at bounding box center [526, 324] width 132 height 40
type input "10"
click at [912, 521] on button "Continue" at bounding box center [930, 525] width 101 height 34
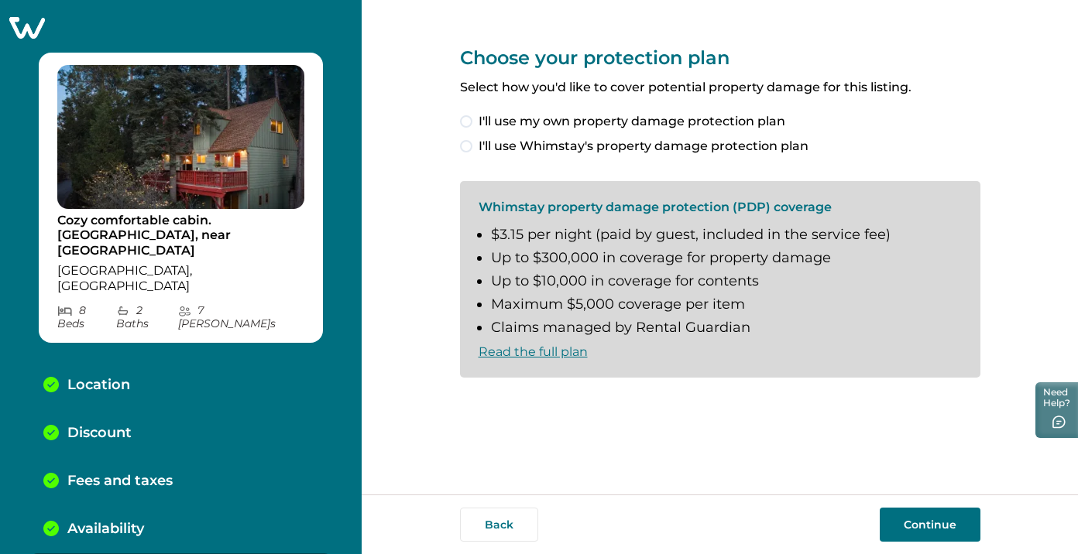
click at [467, 146] on span at bounding box center [466, 146] width 12 height 12
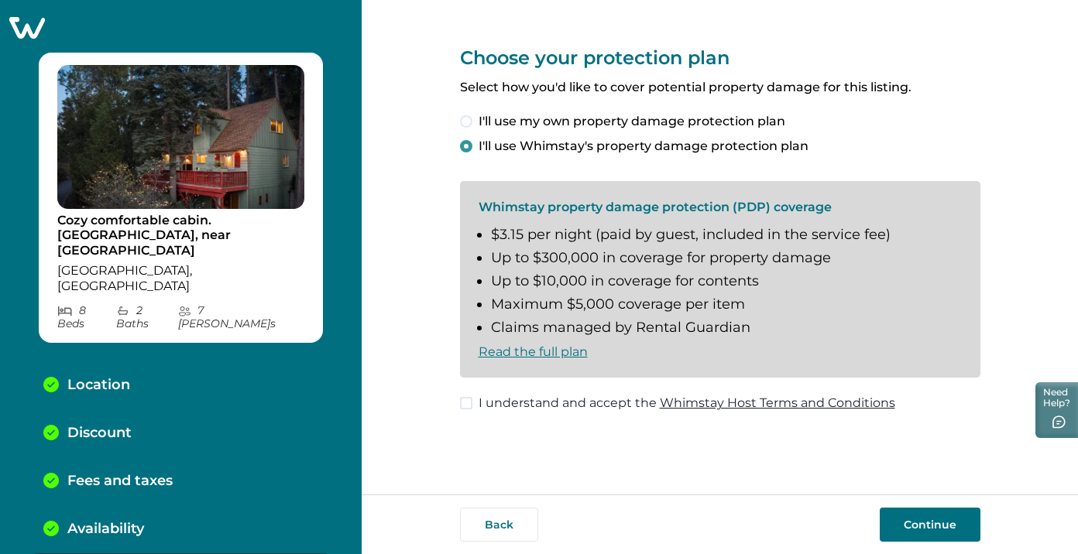
click at [464, 405] on span at bounding box center [466, 403] width 12 height 12
click at [904, 524] on button "Continue" at bounding box center [930, 525] width 101 height 34
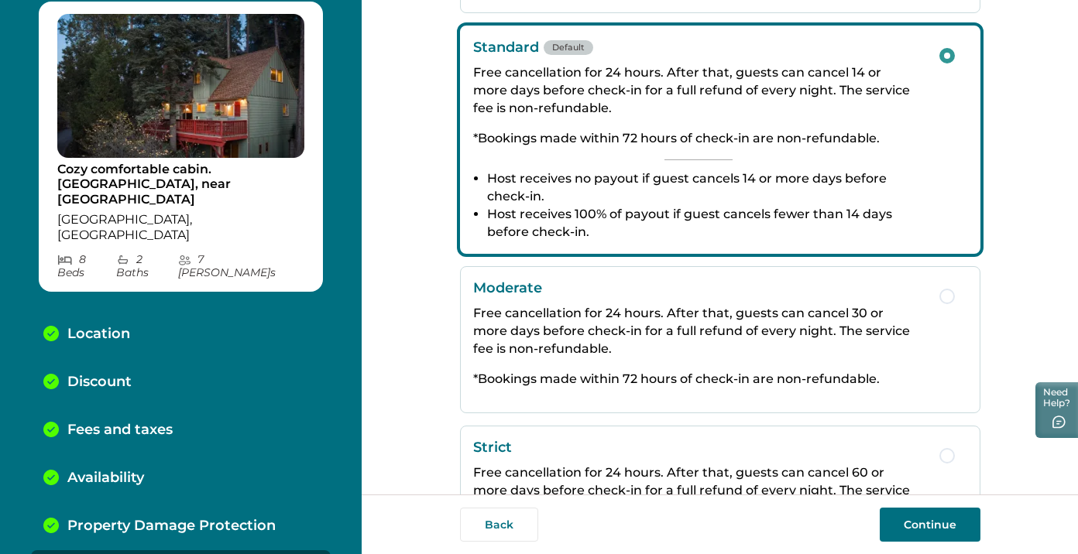
scroll to position [243, 0]
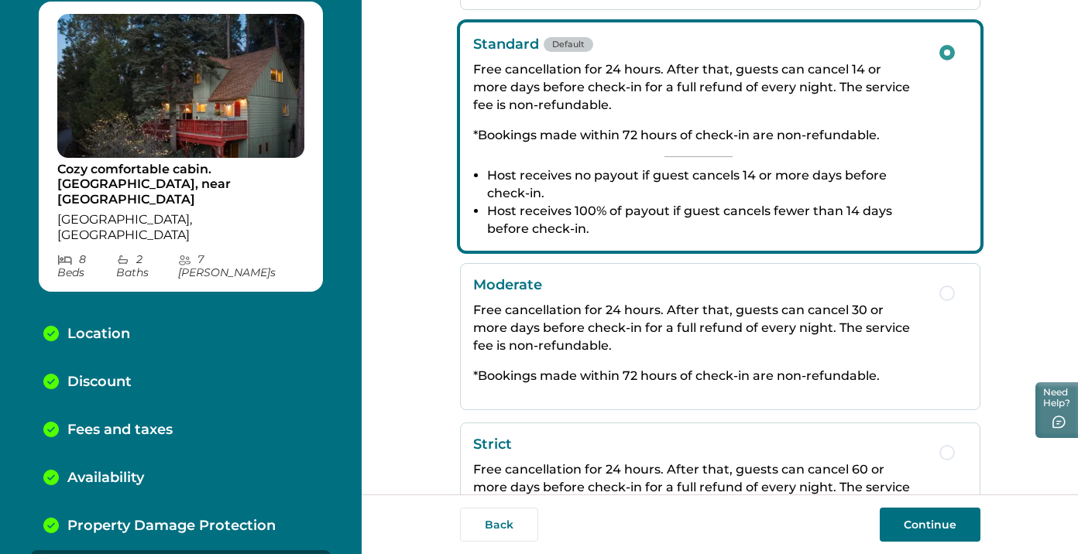
click at [949, 523] on button "Continue" at bounding box center [930, 525] width 101 height 34
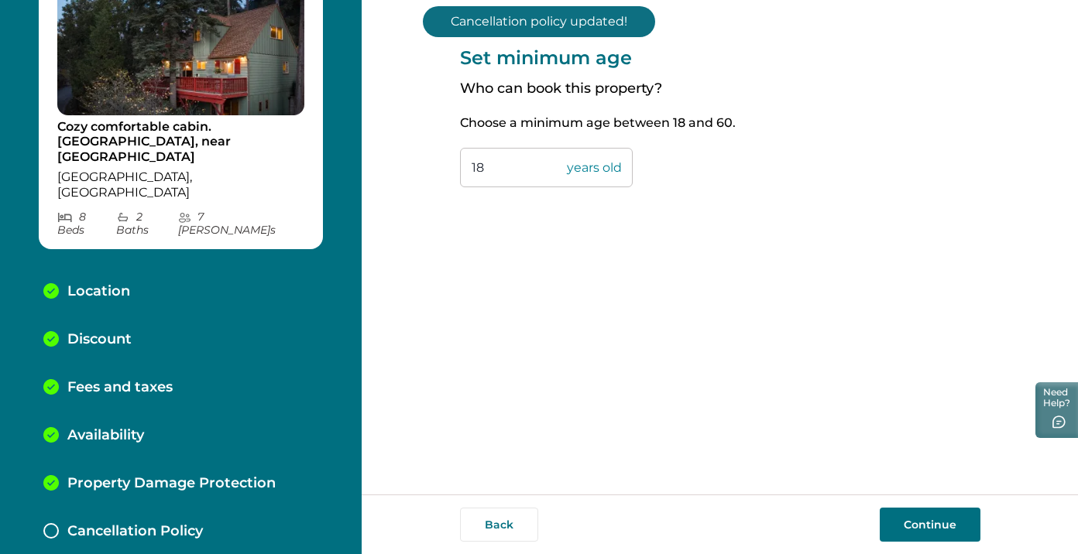
scroll to position [99, 0]
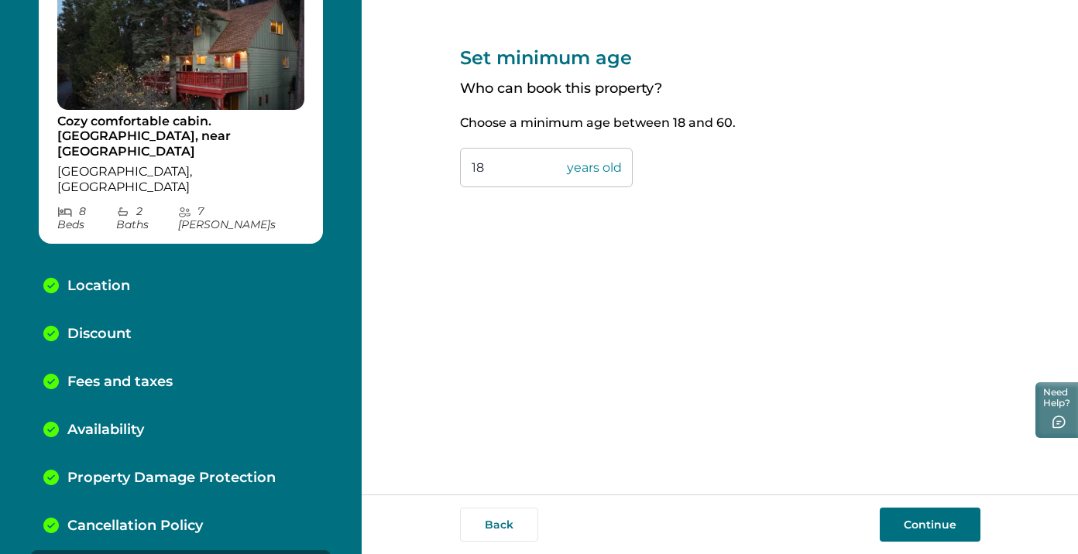
drag, startPoint x: 503, startPoint y: 162, endPoint x: 446, endPoint y: 161, distance: 56.5
click at [446, 161] on div "Set minimum age Who can book this property? Choose a minimum age between 18 and…" at bounding box center [720, 247] width 716 height 495
type input "25"
click at [932, 521] on button "Continue" at bounding box center [930, 525] width 101 height 34
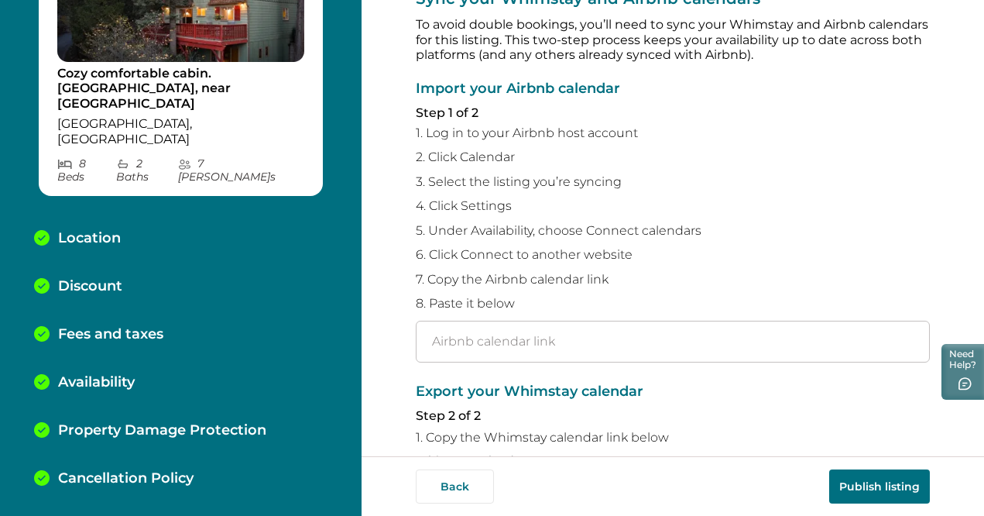
scroll to position [59, 0]
click at [466, 333] on input "text" at bounding box center [673, 340] width 514 height 42
paste input "https://www.airbnb.com/calendar/ical/23026837.ics?s=98b306ab2872b11f247953eab5b…"
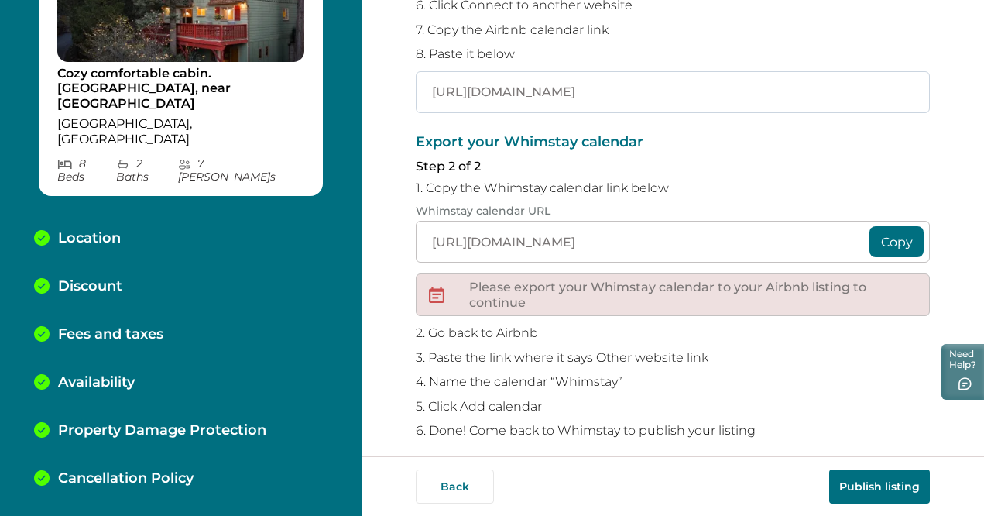
scroll to position [308, 0]
type input "https://www.airbnb.com/calendar/ical/23026837.ics?s=98b306ab2872b11f247953eab5b…"
click at [882, 233] on button "Copy" at bounding box center [897, 240] width 54 height 31
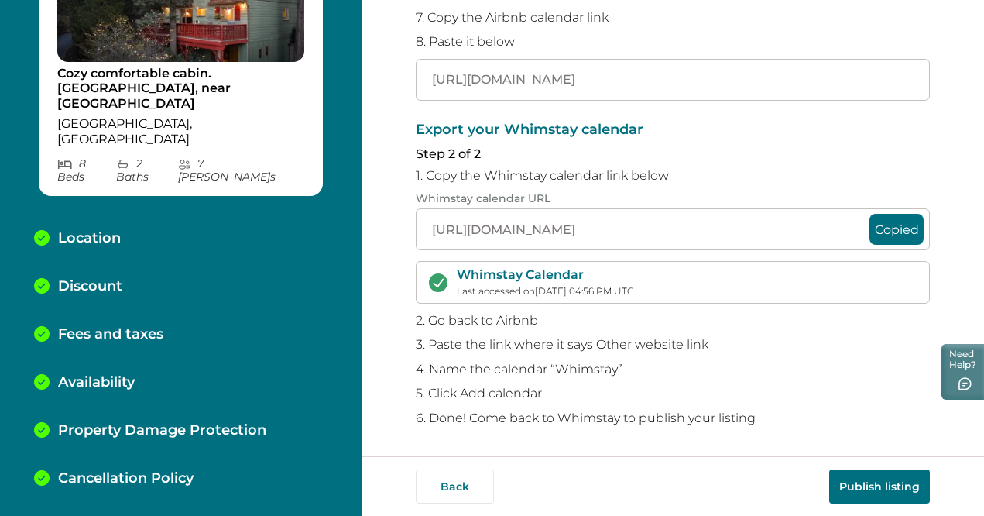
scroll to position [201, 0]
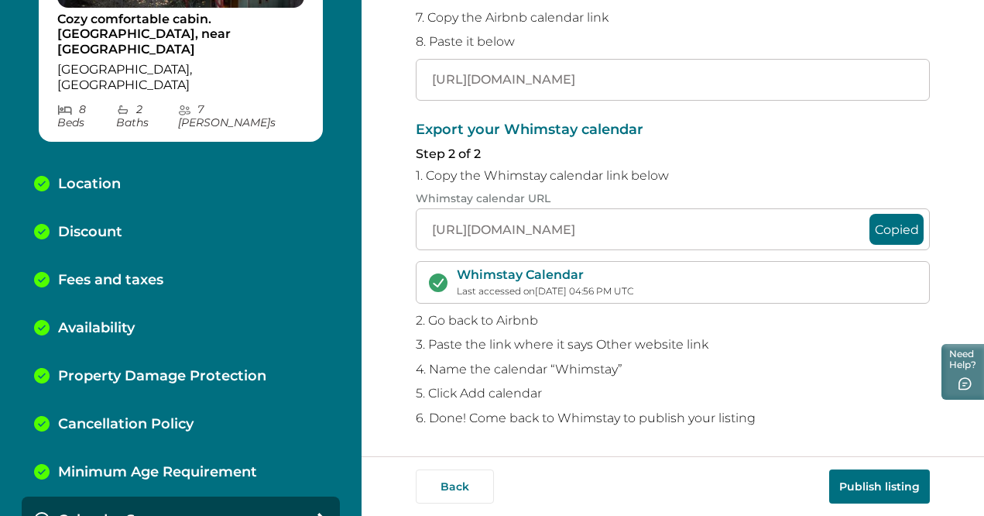
click at [853, 487] on button "Publish listing" at bounding box center [879, 486] width 101 height 34
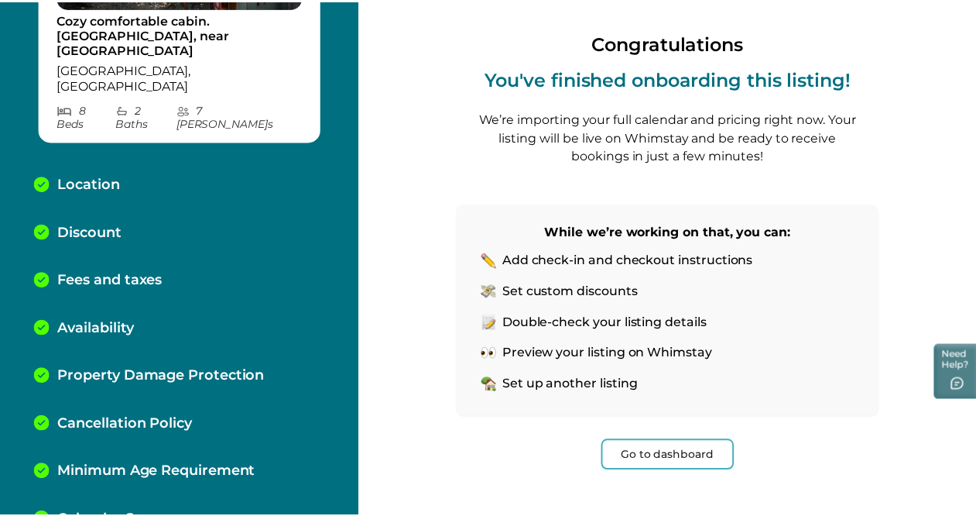
scroll to position [119, 0]
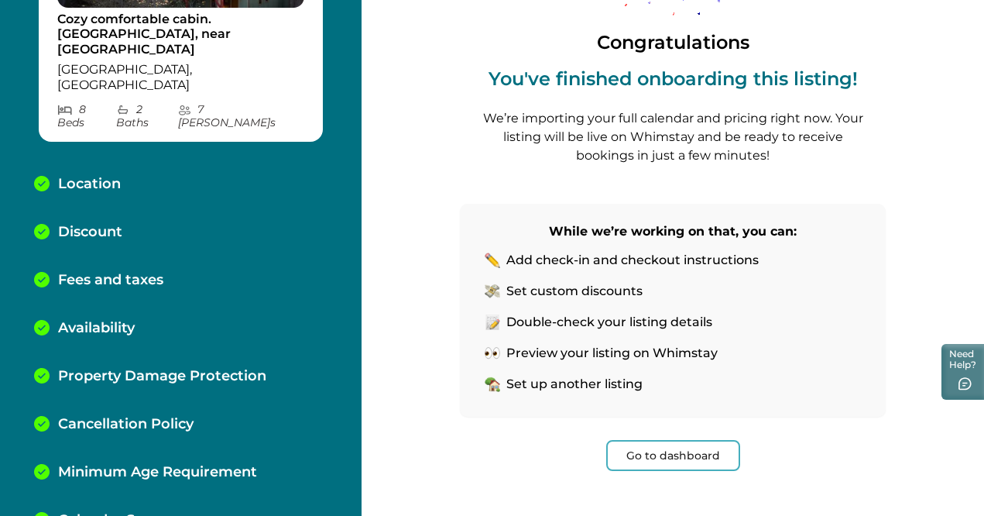
click at [643, 452] on button "Go to dashboard" at bounding box center [673, 455] width 134 height 31
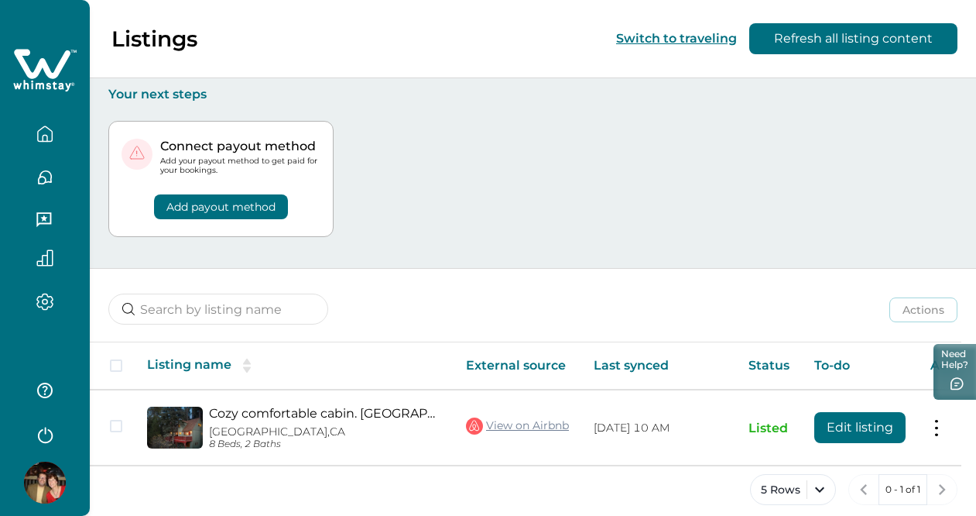
click at [216, 204] on button "Add payout method" at bounding box center [221, 206] width 134 height 25
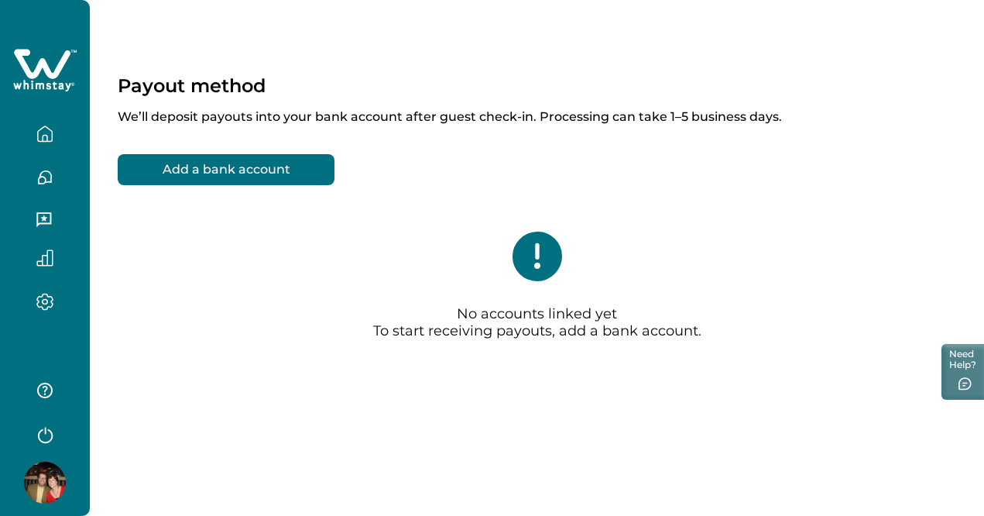
click at [227, 167] on button "Add a bank account" at bounding box center [226, 169] width 217 height 31
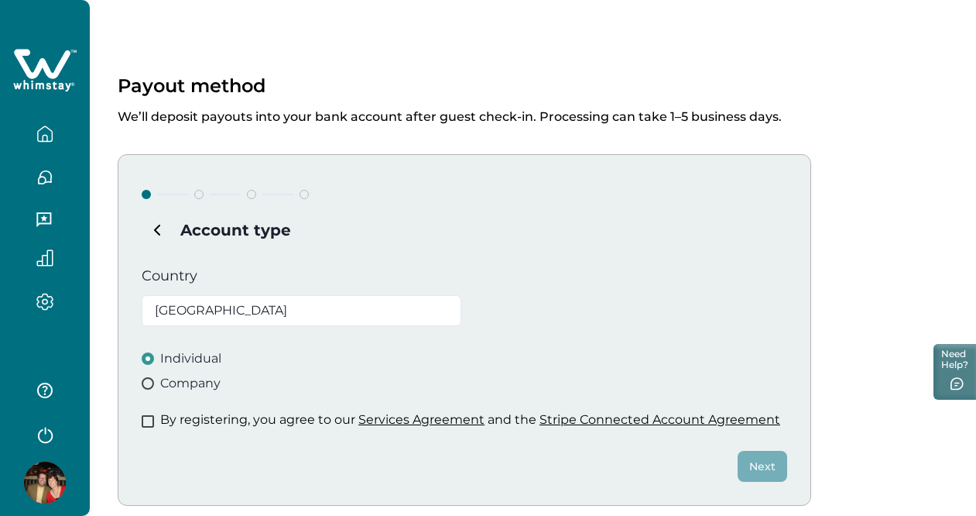
click at [149, 419] on span at bounding box center [148, 421] width 12 height 12
click at [763, 463] on button "Next" at bounding box center [763, 466] width 50 height 31
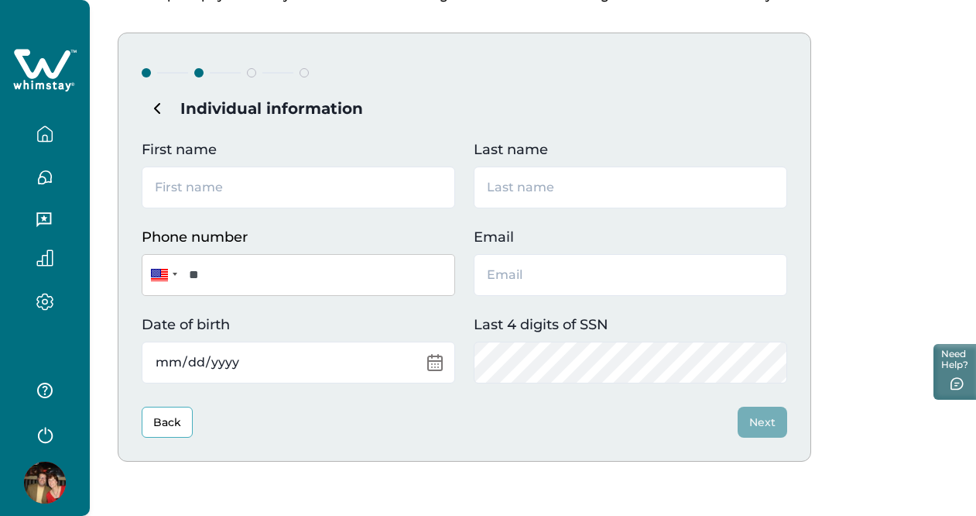
scroll to position [115, 0]
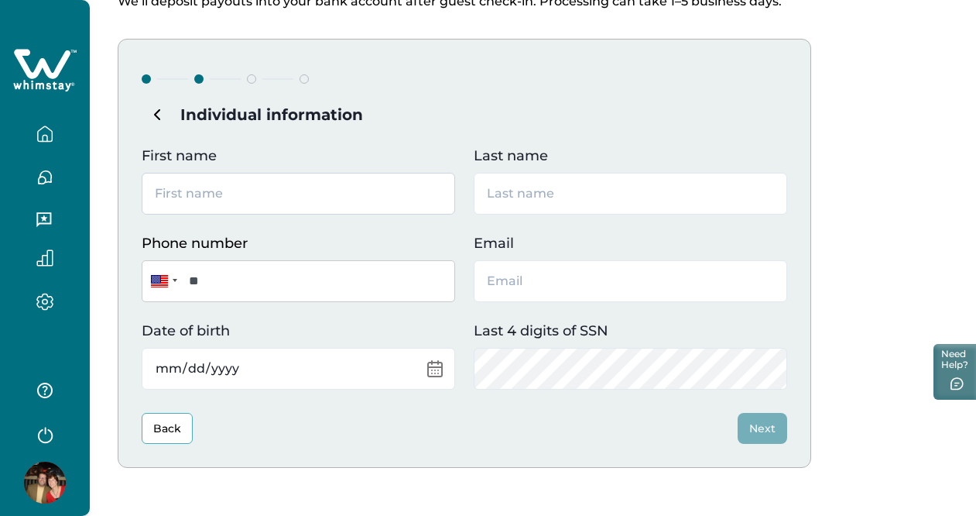
click at [366, 197] on input "First name" at bounding box center [299, 194] width 314 height 42
type input "Edgar"
type input "McGregor"
type input "russ.mcgregor@gmail.com"
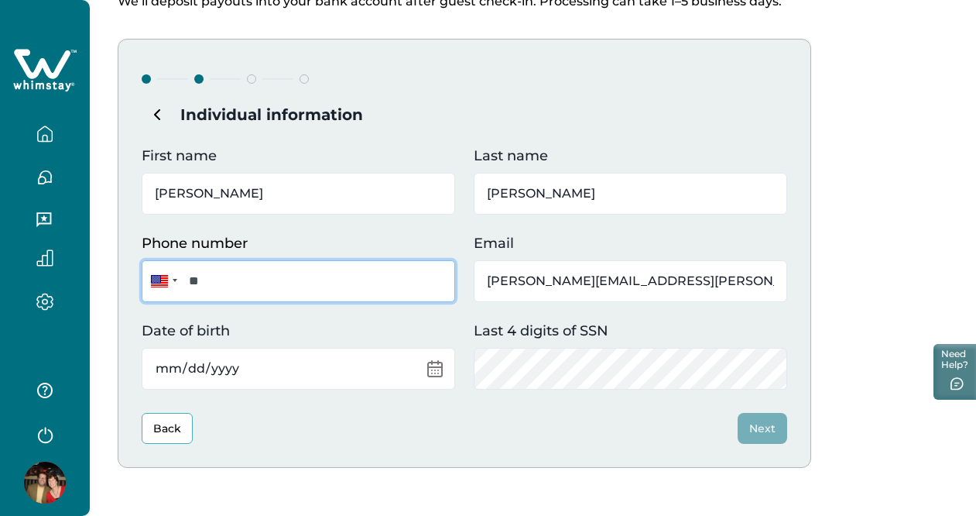
click at [330, 286] on input "**" at bounding box center [299, 281] width 314 height 42
type input "**********"
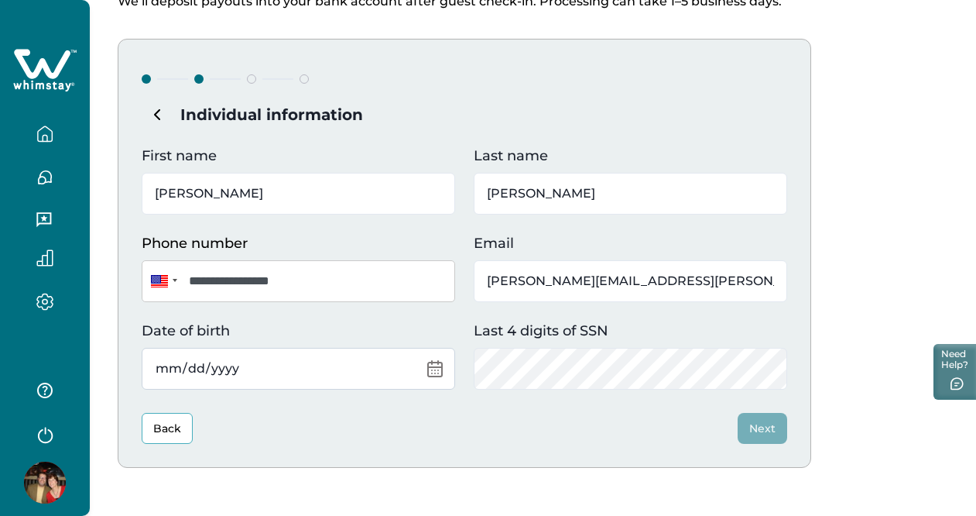
click at [337, 366] on input "Date of birth" at bounding box center [299, 369] width 314 height 42
click at [431, 365] on input "Date of birth" at bounding box center [299, 369] width 314 height 42
click at [252, 368] on input "Date of birth" at bounding box center [299, 369] width 314 height 42
type input "1964-06-13"
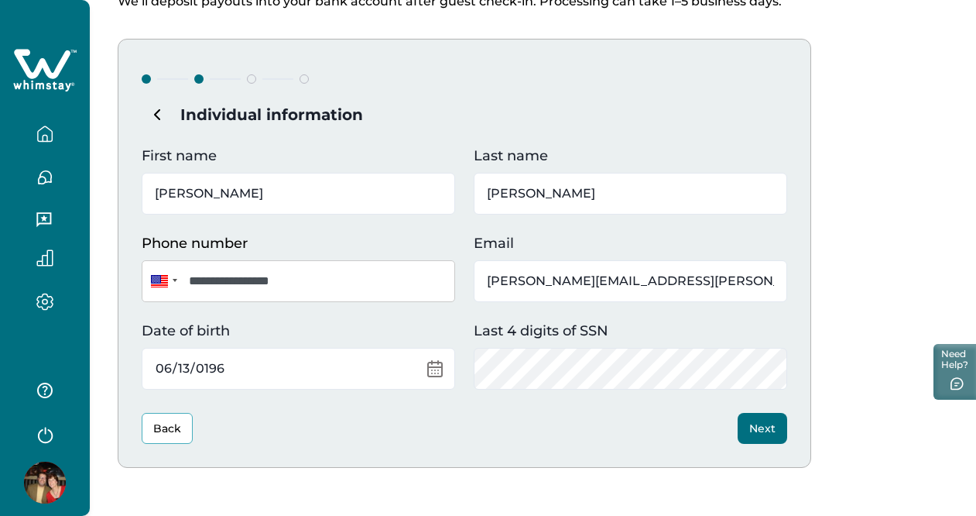
click at [434, 419] on div "Back Next" at bounding box center [465, 428] width 646 height 31
click at [758, 427] on button "Next" at bounding box center [763, 428] width 50 height 31
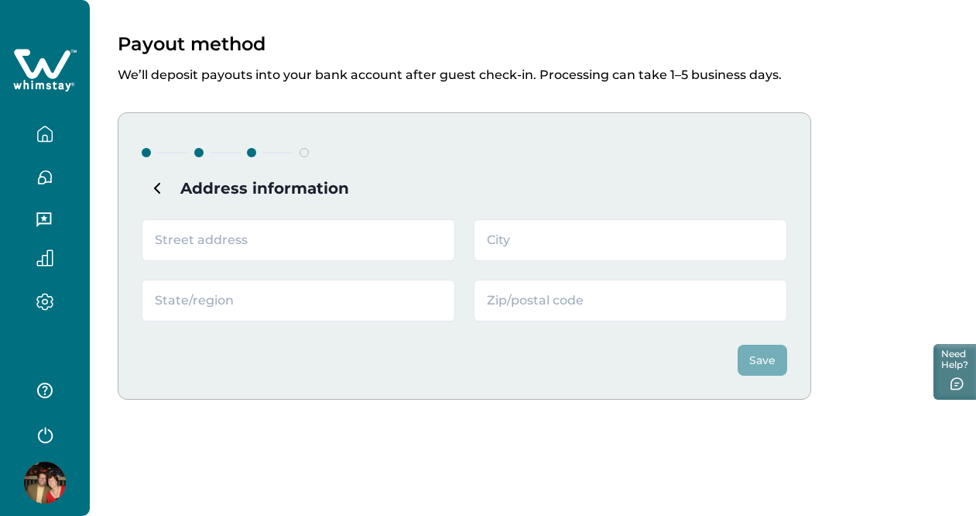
scroll to position [42, 0]
click at [340, 241] on input "text" at bounding box center [299, 240] width 314 height 42
type input "2091 E Woodlyn Rd"
type input "Pasadena"
type input "CA"
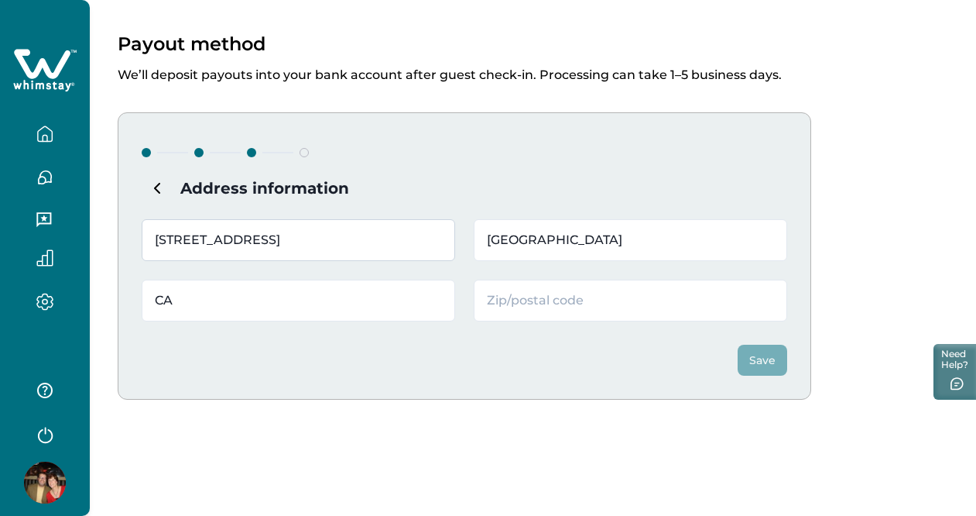
type input "91104"
click at [760, 356] on button "Save" at bounding box center [763, 360] width 50 height 31
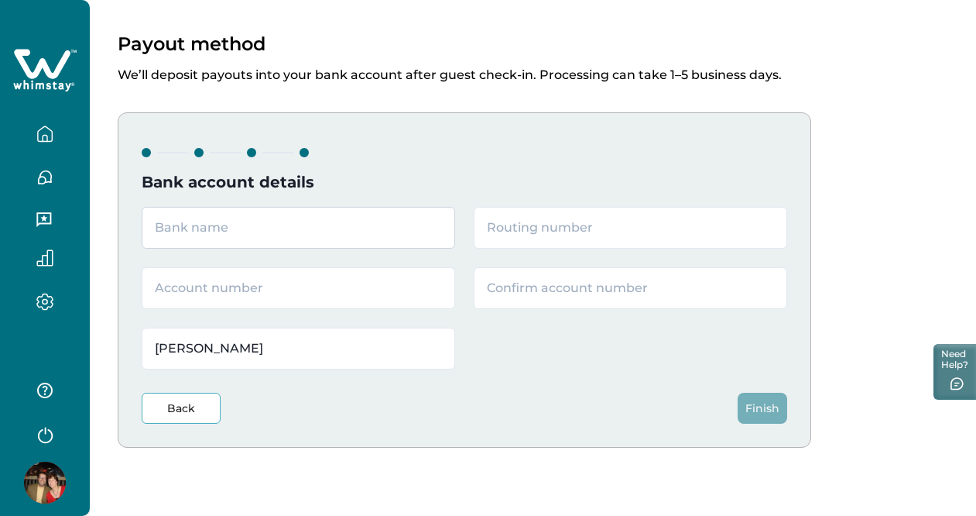
click at [365, 229] on input "text" at bounding box center [299, 228] width 314 height 42
type input "c"
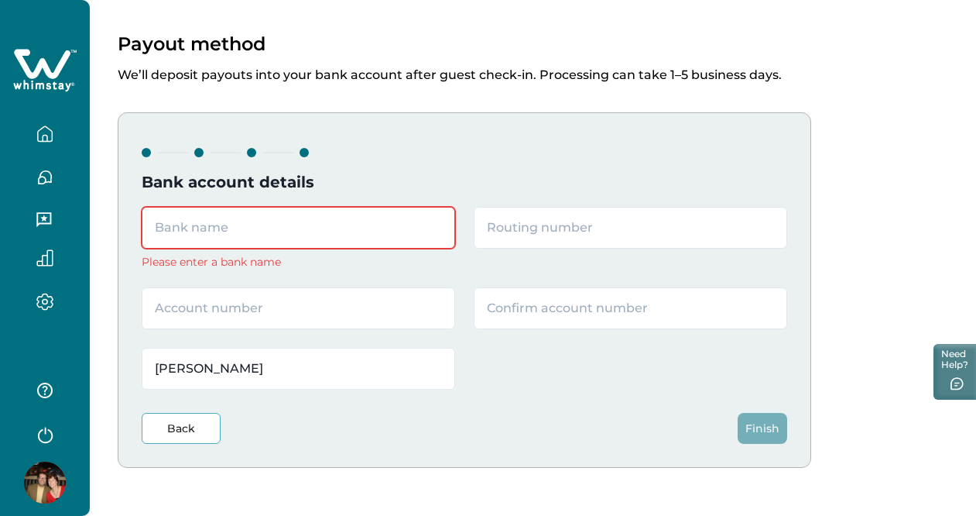
click at [262, 223] on input "text" at bounding box center [299, 228] width 314 height 42
type input "d"
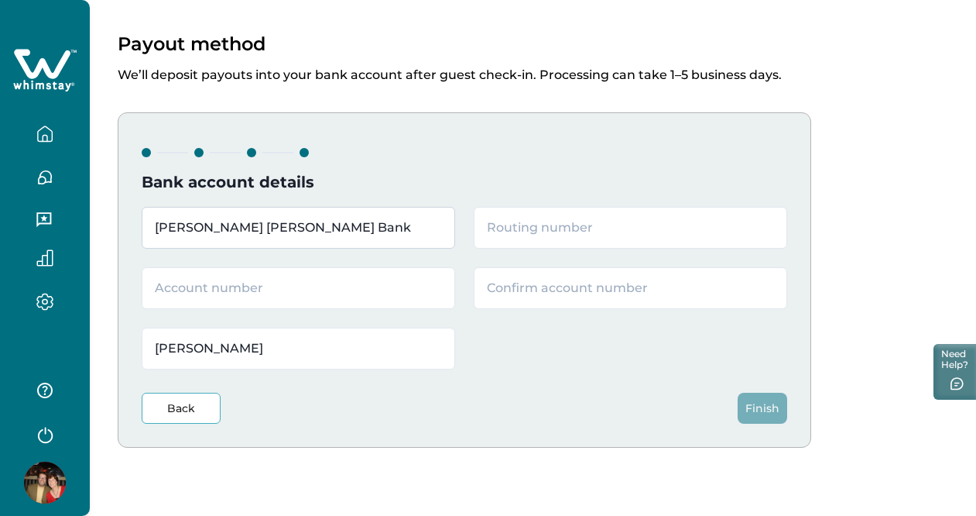
type input "JP Morgan Chase Bank"
type input "322271627"
click at [252, 295] on input "text" at bounding box center [299, 288] width 314 height 42
type input "339955855"
click at [532, 291] on input "text" at bounding box center [631, 288] width 314 height 42
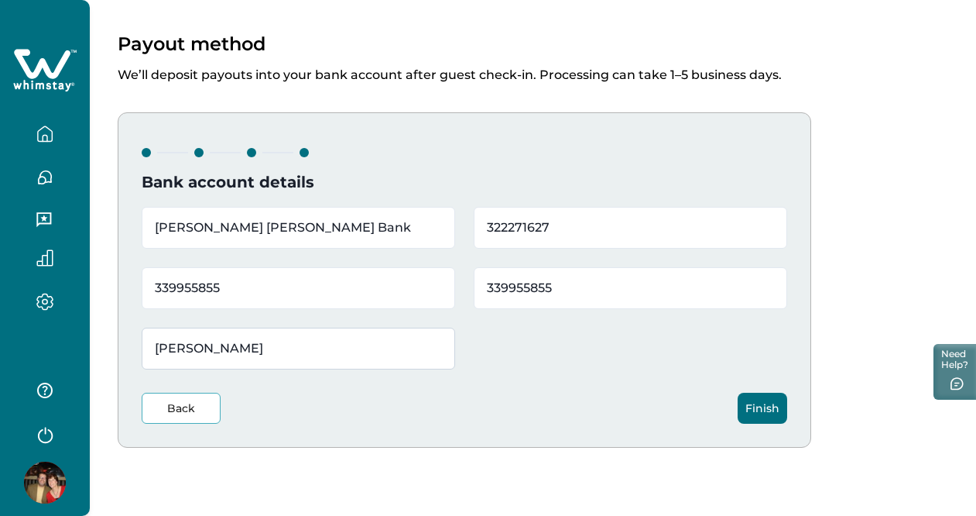
type input "339955855"
click at [197, 348] on input "Edgar McGregor" at bounding box center [299, 349] width 314 height 42
type input "Edgar R. McGregor"
click at [756, 400] on button "Finish" at bounding box center [763, 408] width 50 height 31
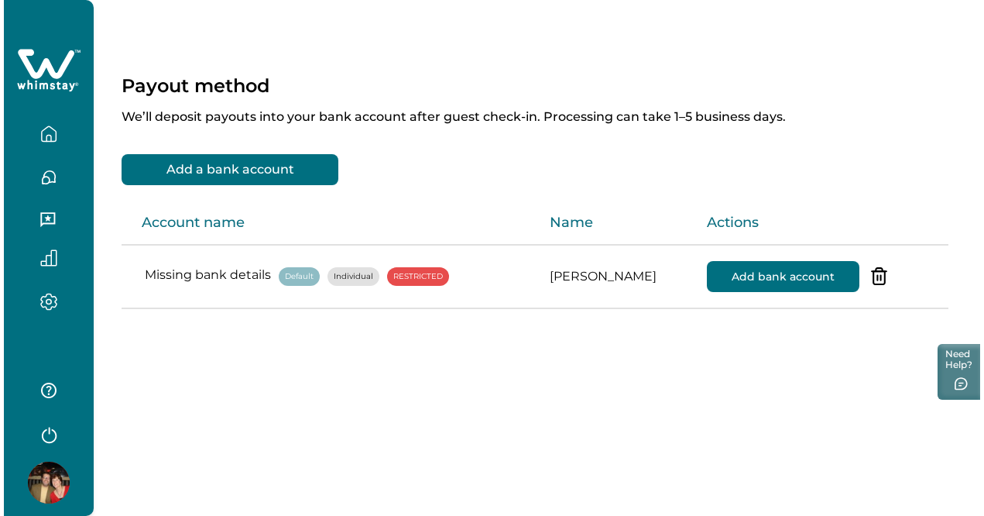
scroll to position [0, 0]
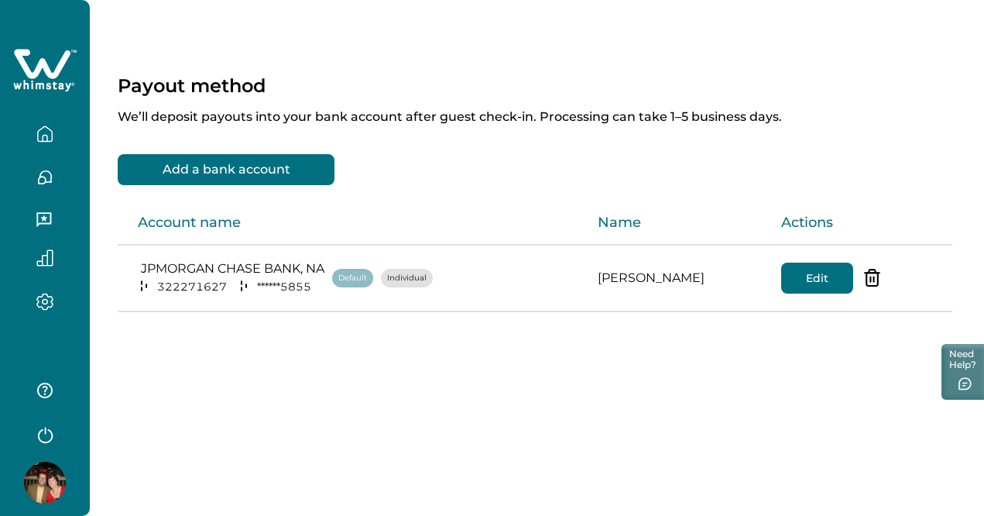
click at [48, 127] on icon "button" at bounding box center [44, 133] width 17 height 17
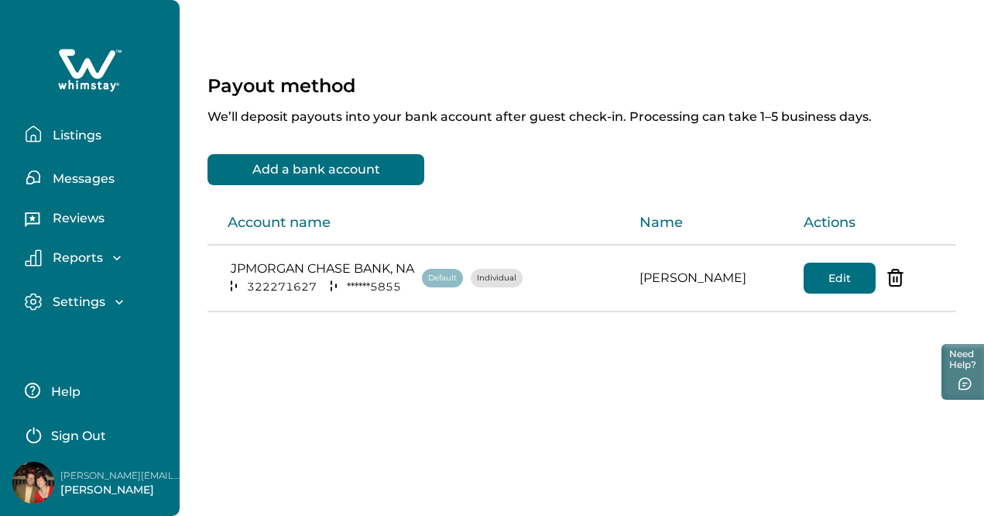
click at [64, 180] on p "Messages" at bounding box center [81, 178] width 67 height 15
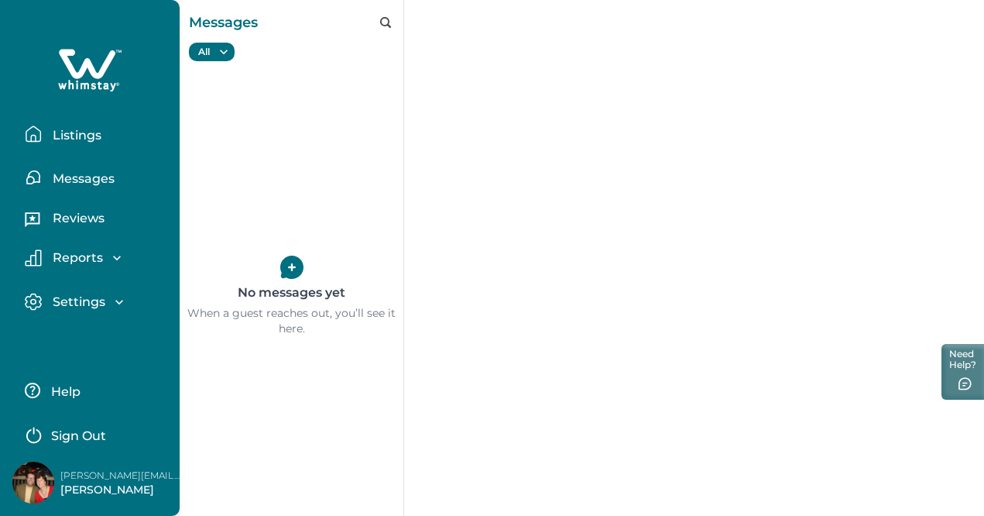
click at [69, 219] on p "Reviews" at bounding box center [76, 218] width 57 height 15
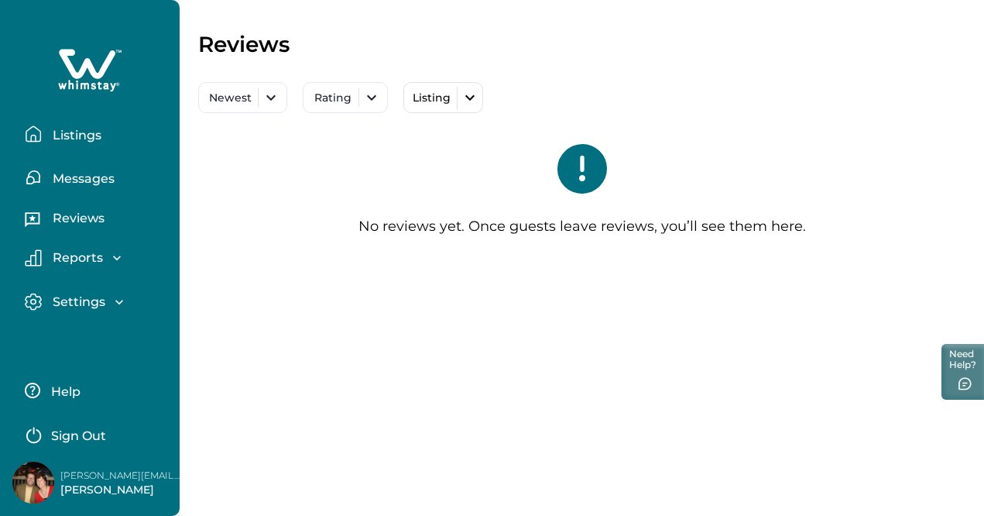
click at [67, 259] on p "Reports" at bounding box center [75, 257] width 55 height 15
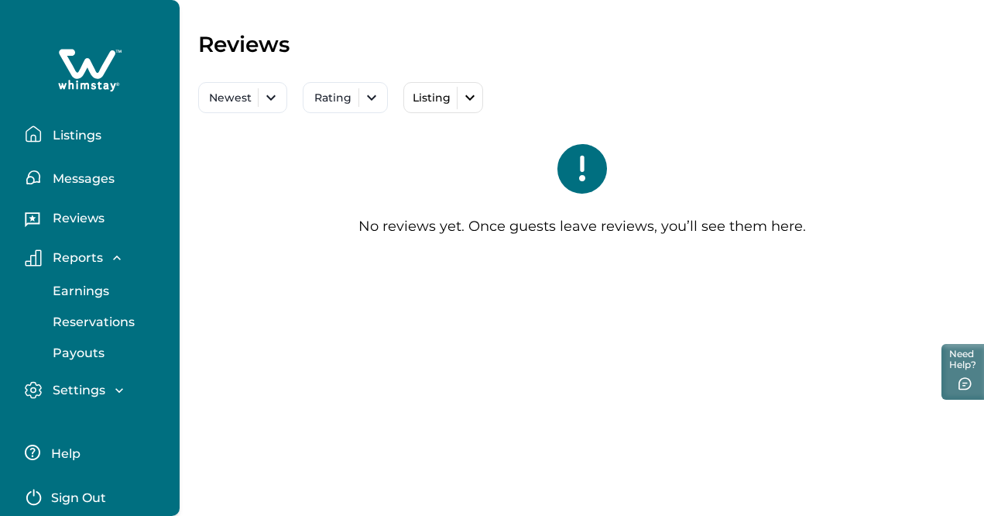
click at [68, 389] on p "Settings" at bounding box center [76, 389] width 57 height 15
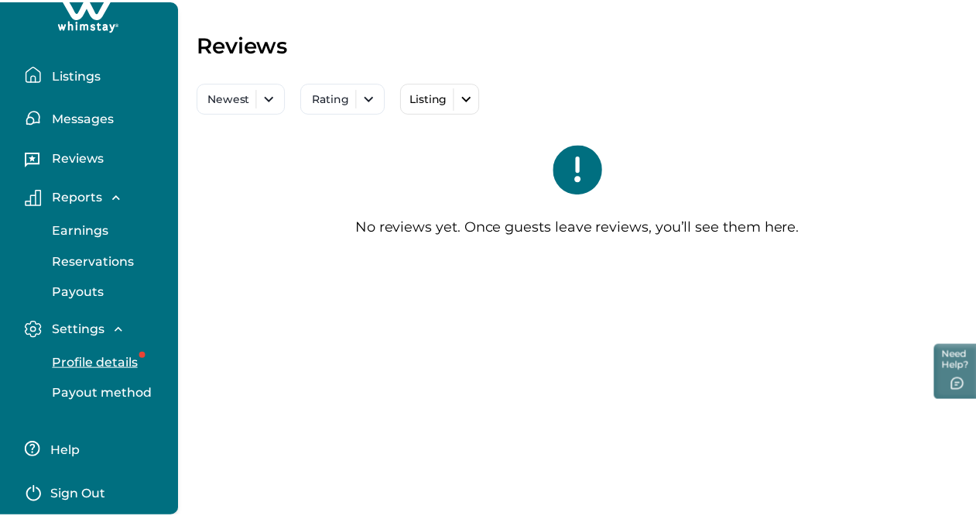
scroll to position [89, 0]
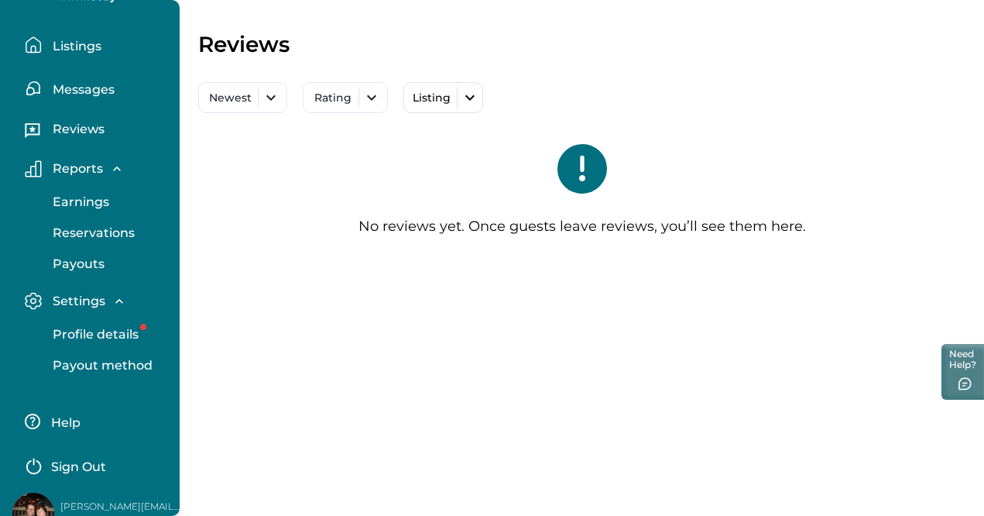
click at [112, 338] on p "Profile details" at bounding box center [93, 334] width 91 height 15
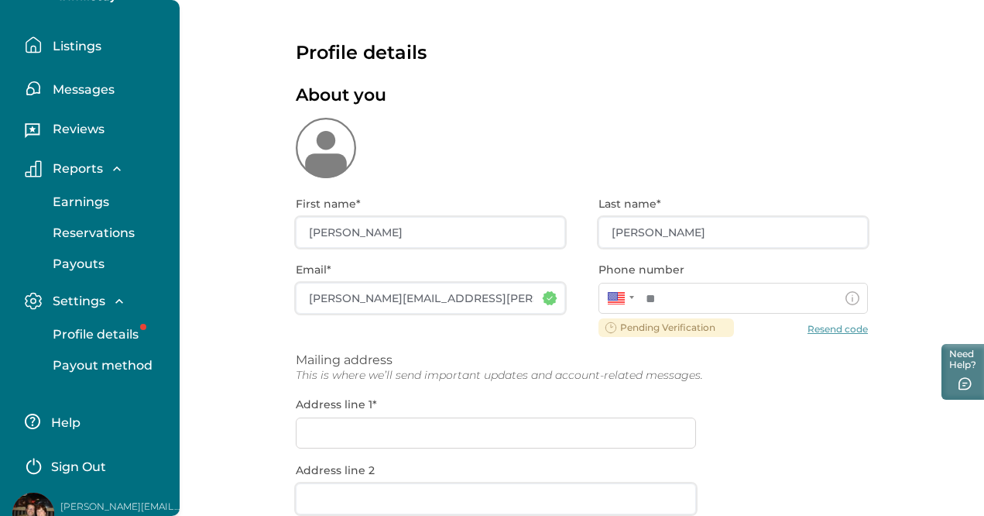
type input "**********"
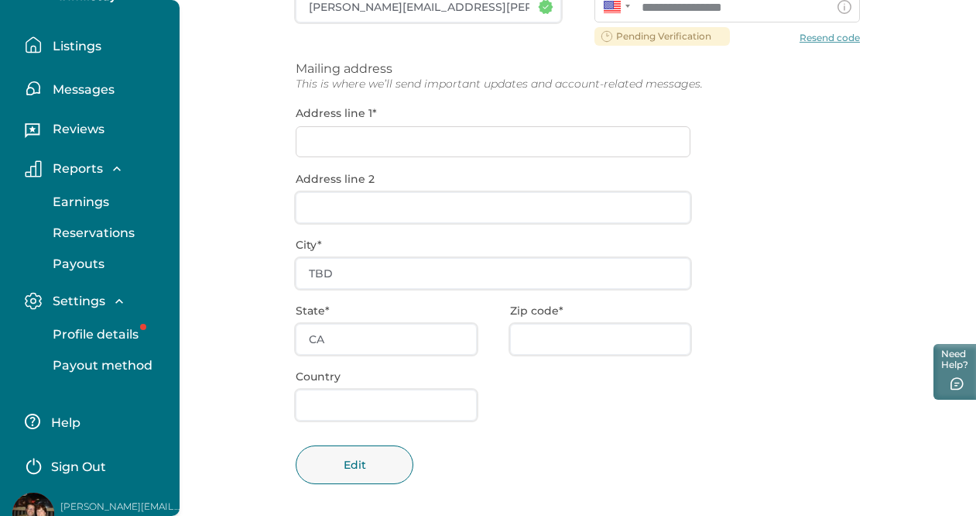
scroll to position [293, 0]
click at [123, 361] on p "Payout method" at bounding box center [100, 365] width 105 height 15
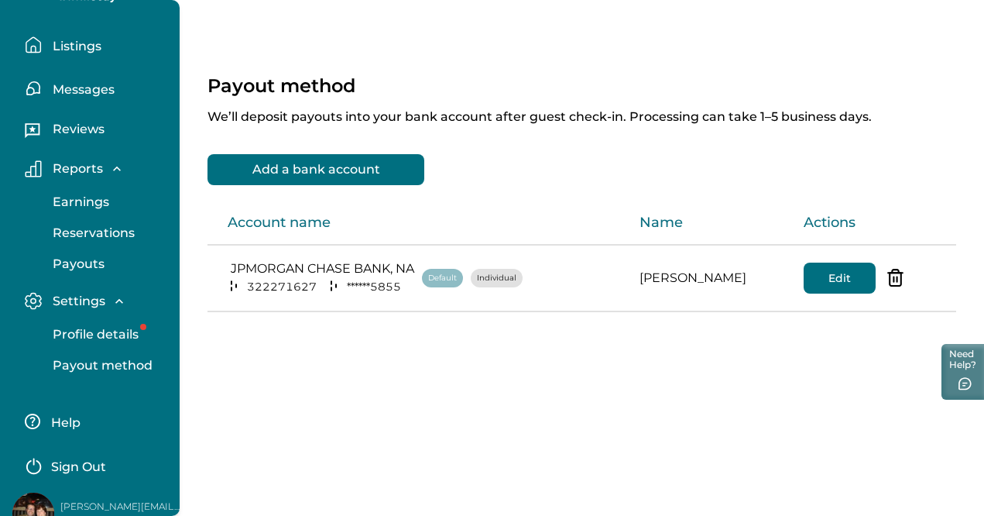
click at [125, 337] on p "Profile details" at bounding box center [93, 334] width 91 height 15
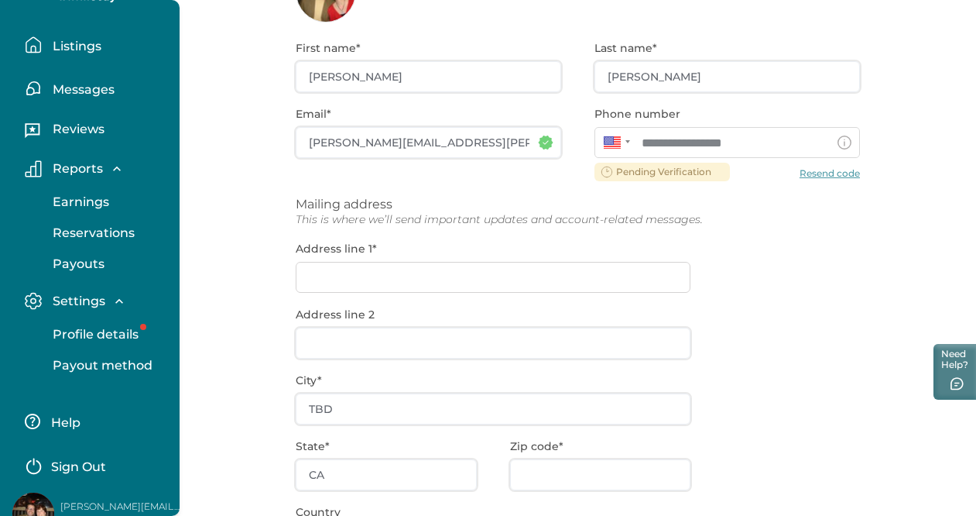
scroll to position [162, 0]
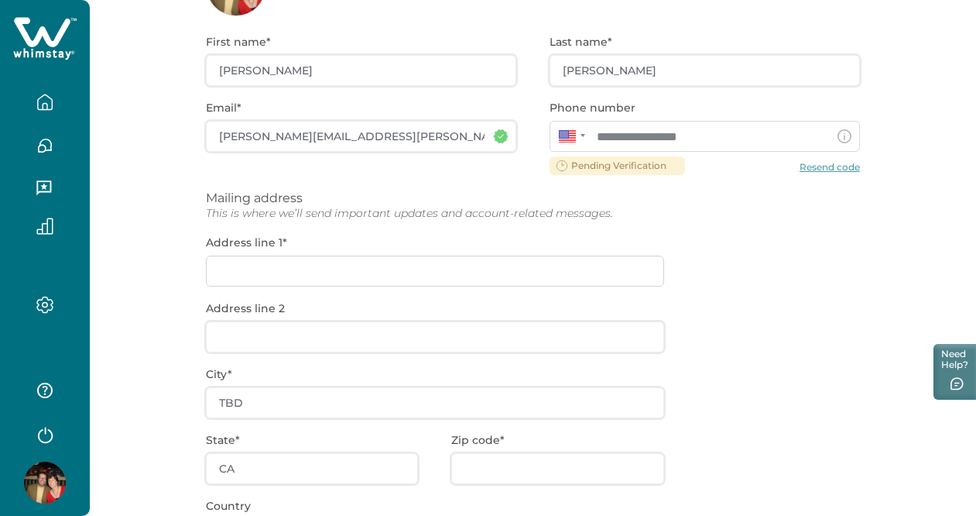
click at [406, 266] on div "**********" at bounding box center [533, 335] width 654 height 638
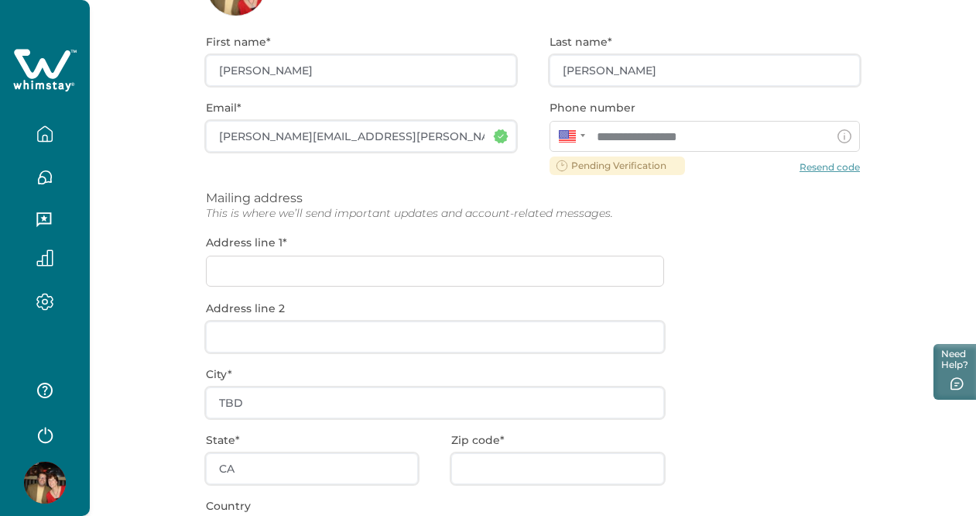
click at [398, 268] on div "**********" at bounding box center [533, 335] width 654 height 638
click at [377, 272] on div "**********" at bounding box center [533, 335] width 654 height 638
click at [320, 346] on div "**********" at bounding box center [533, 335] width 654 height 638
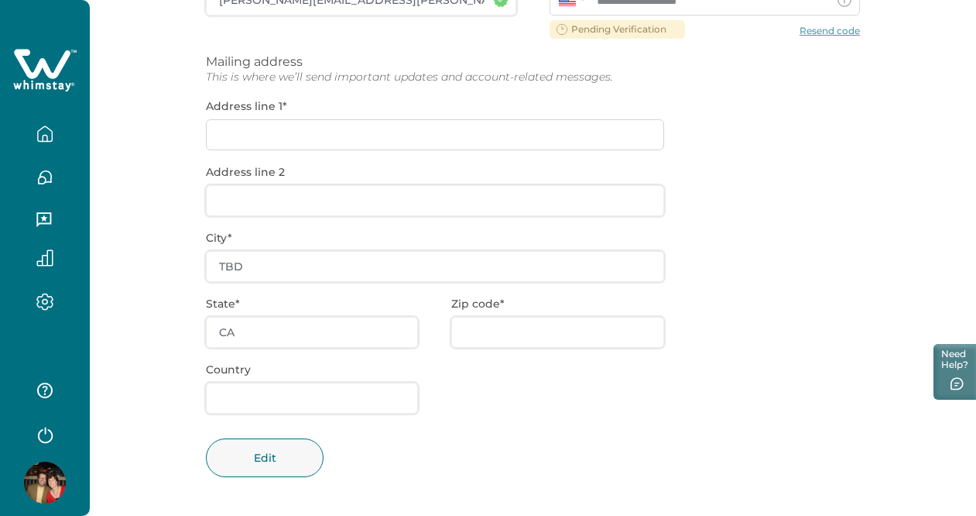
scroll to position [300, 0]
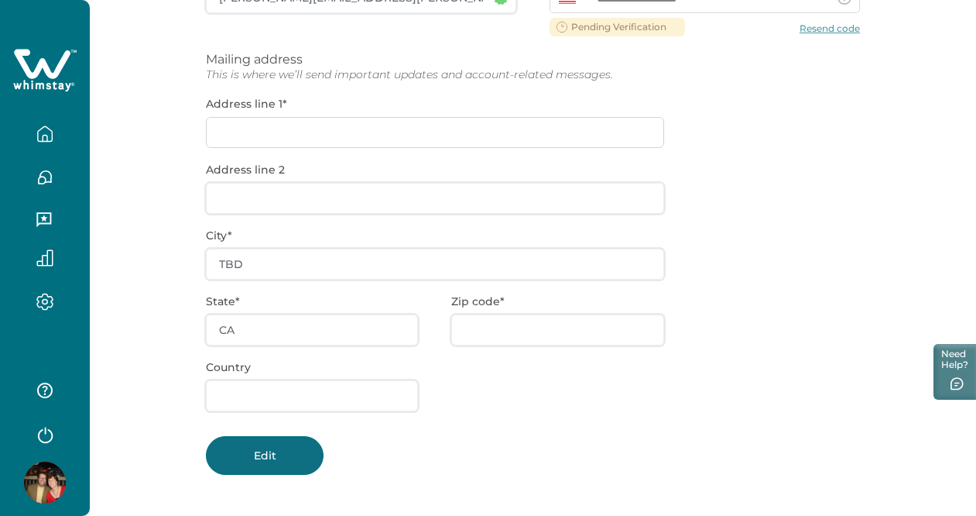
click at [278, 465] on button "Edit" at bounding box center [265, 455] width 118 height 39
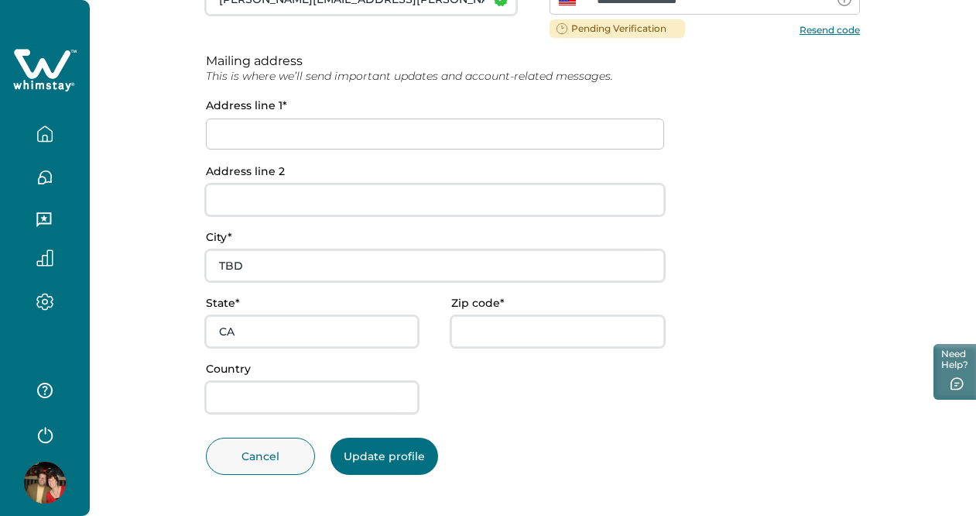
click at [362, 135] on input at bounding box center [435, 133] width 458 height 31
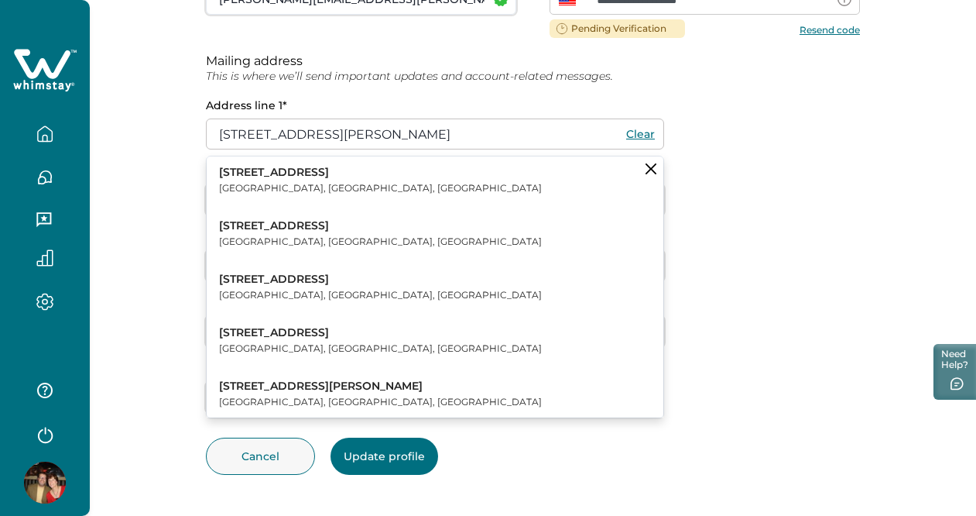
click at [328, 179] on button "2091 E Woodlyn Rd Pasadena, CA, USA" at bounding box center [435, 179] width 457 height 47
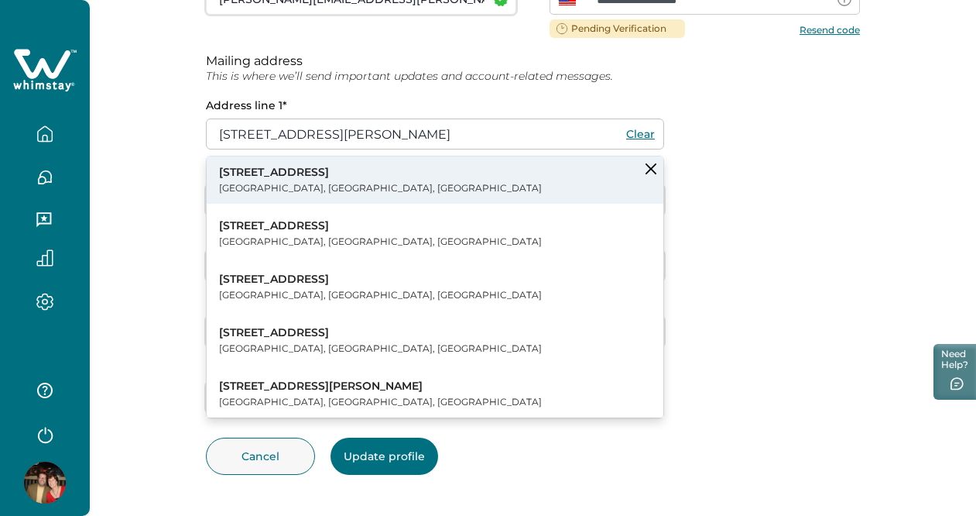
type input "2091 E Woodlyn Rd"
type input "Pasadena"
type input "91107"
type input "USA"
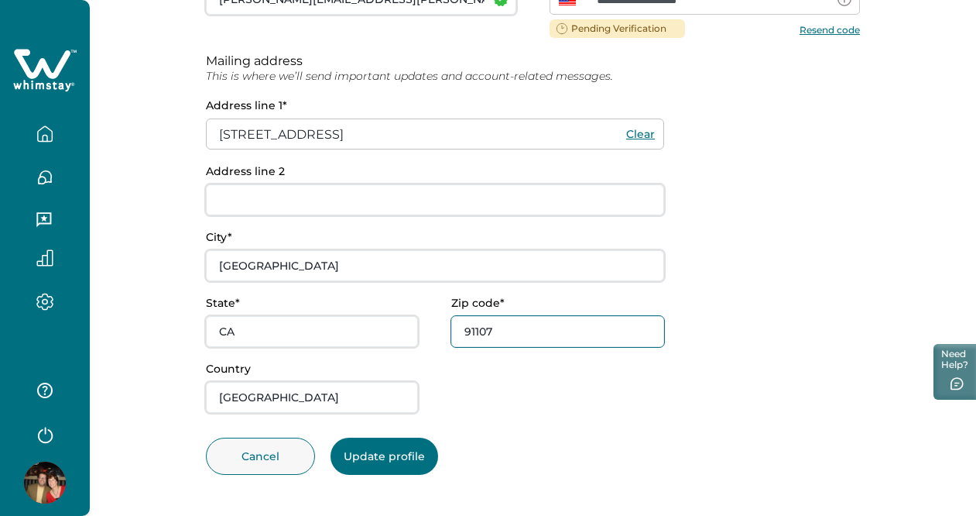
click at [526, 334] on input "91107" at bounding box center [557, 331] width 212 height 31
type input "91104"
click at [498, 386] on div at bounding box center [557, 387] width 212 height 50
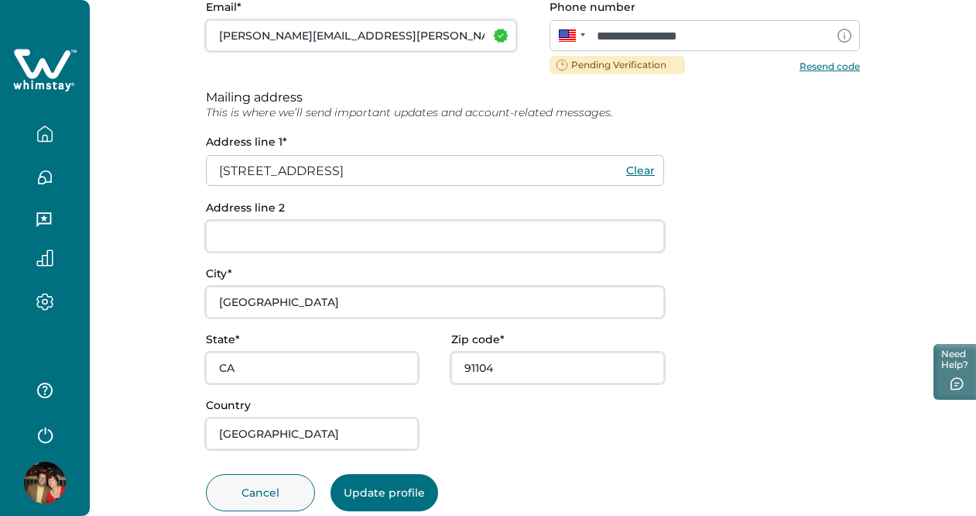
scroll to position [261, 0]
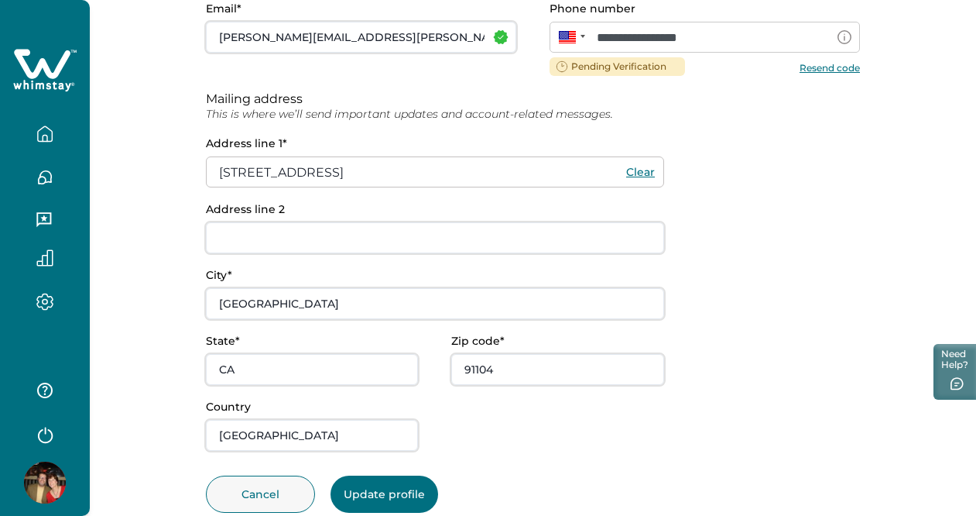
click at [386, 492] on button "Update profile" at bounding box center [385, 493] width 108 height 37
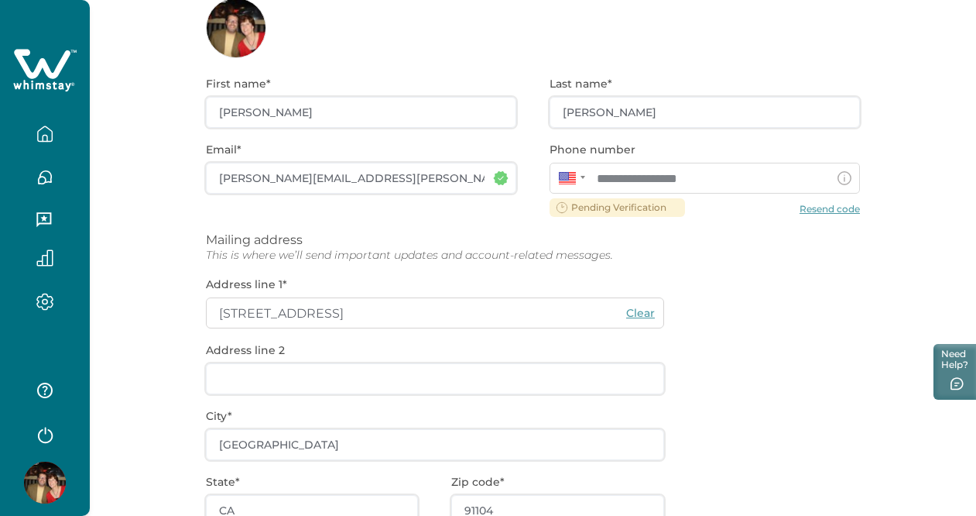
scroll to position [119, 0]
click at [820, 206] on div "**********" at bounding box center [533, 378] width 654 height 638
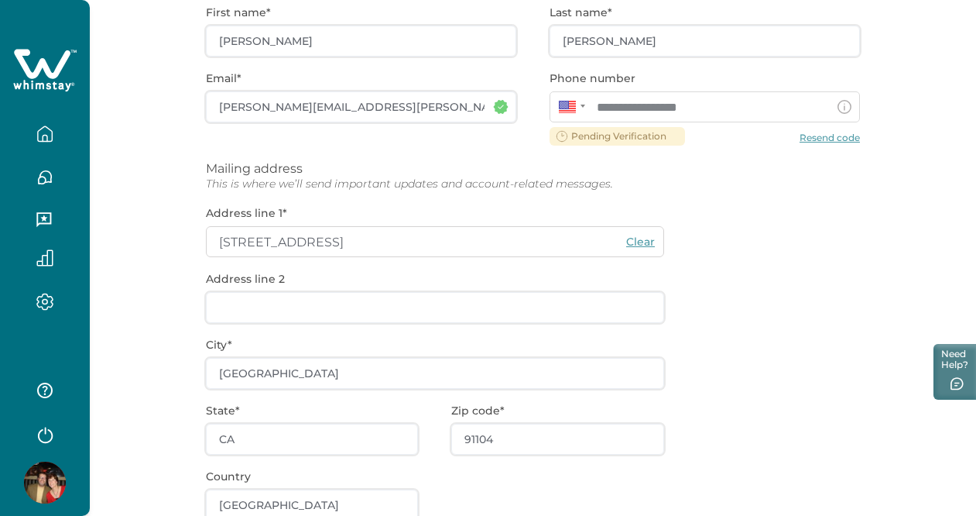
scroll to position [300, 0]
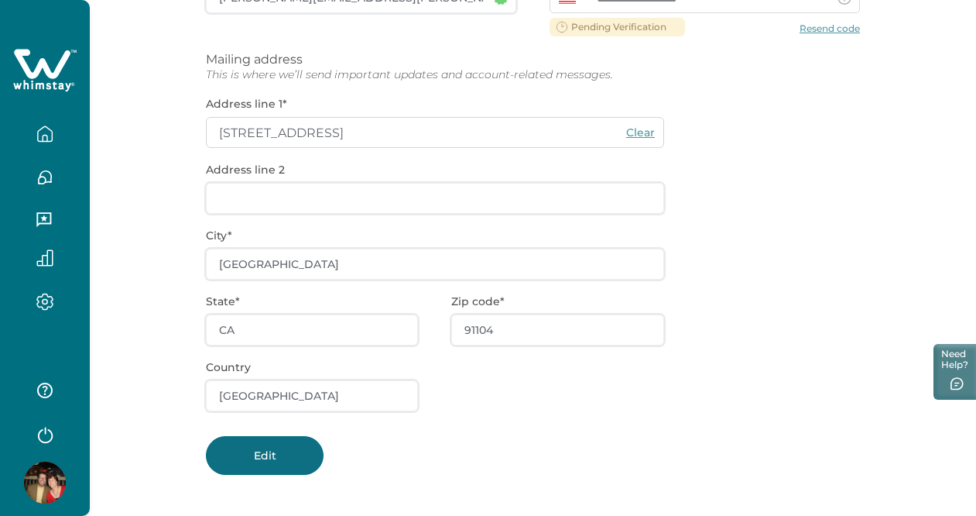
click at [280, 458] on button "Edit" at bounding box center [265, 455] width 118 height 39
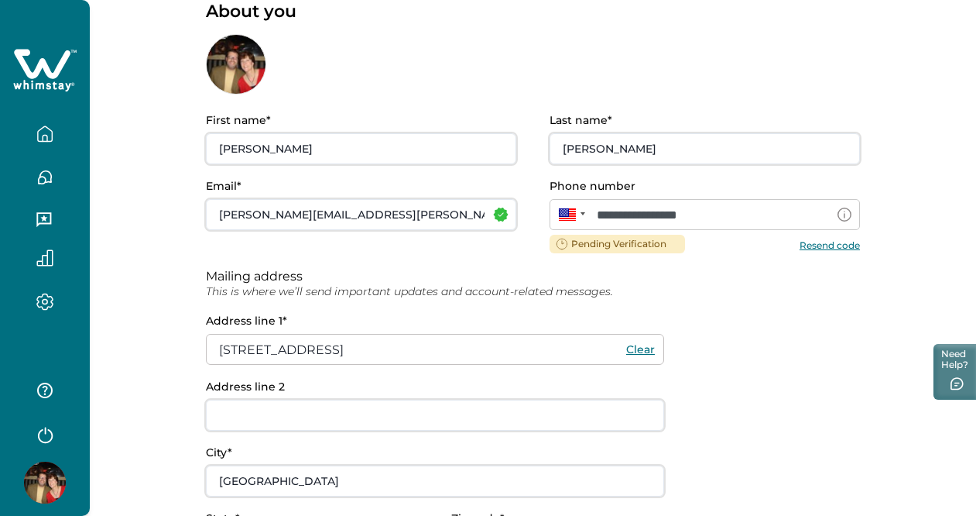
scroll to position [67, 0]
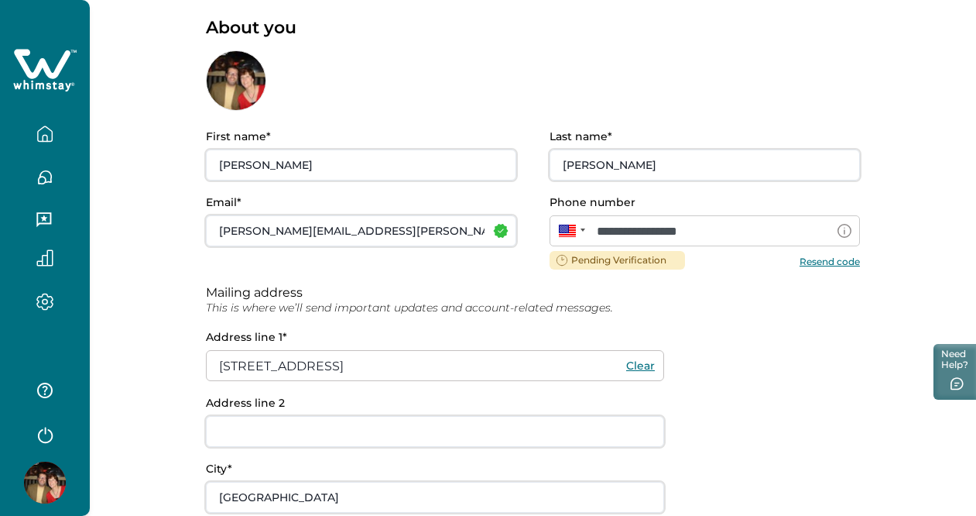
click at [826, 262] on button "Resend code" at bounding box center [830, 261] width 60 height 12
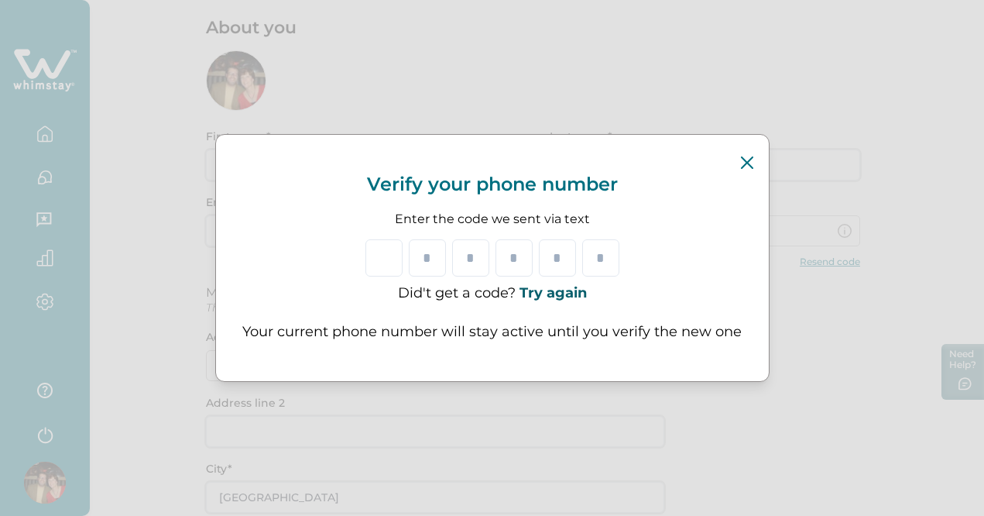
type input "*"
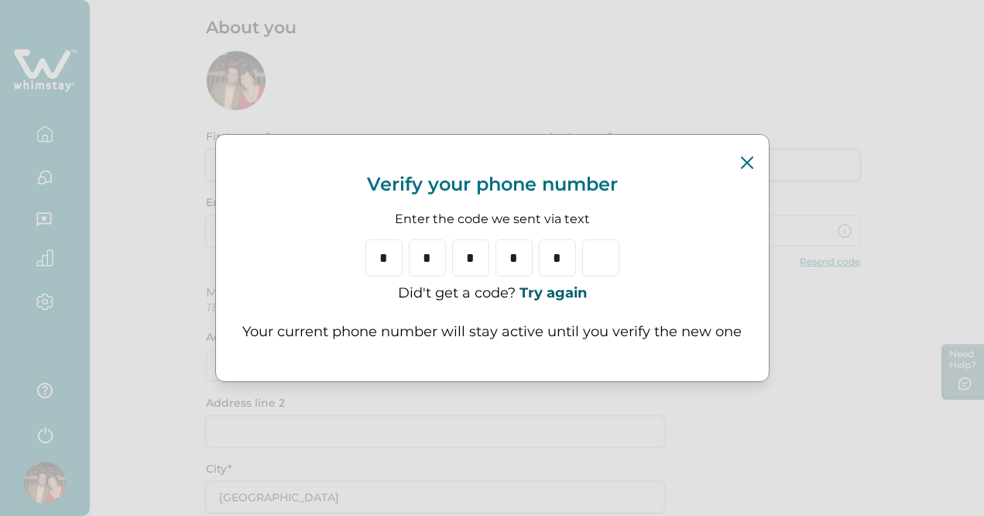
type input "*"
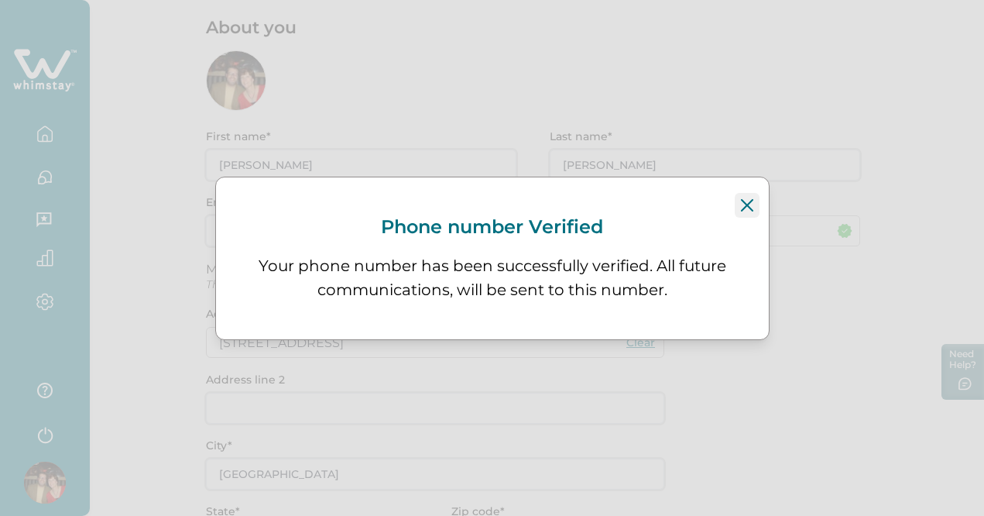
click at [745, 202] on icon "Close" at bounding box center [747, 205] width 12 height 12
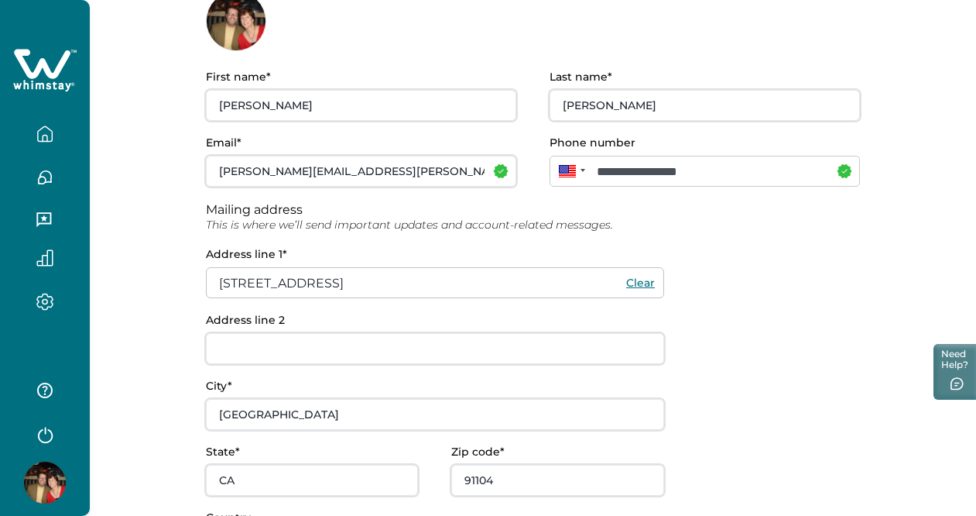
scroll to position [276, 0]
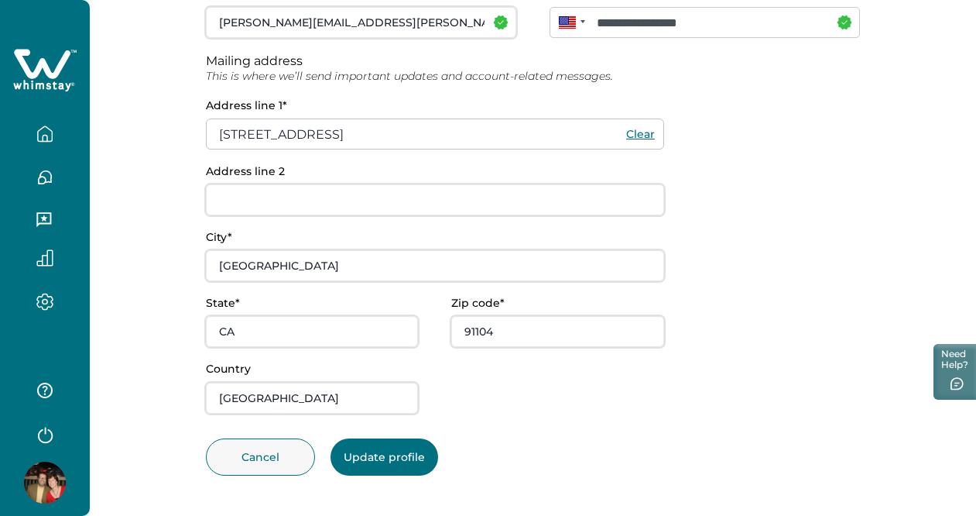
click at [399, 455] on button "Update profile" at bounding box center [385, 456] width 108 height 37
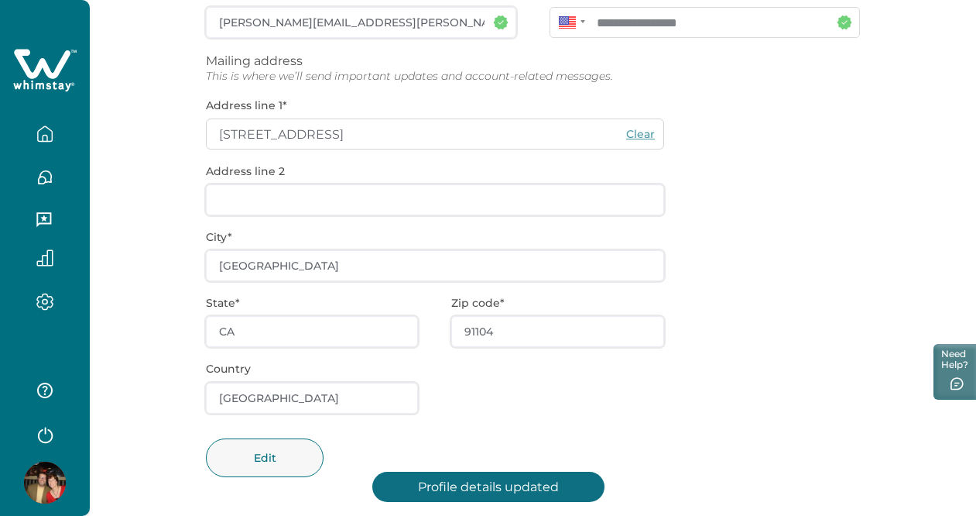
click at [33, 126] on button "button" at bounding box center [44, 133] width 65 height 31
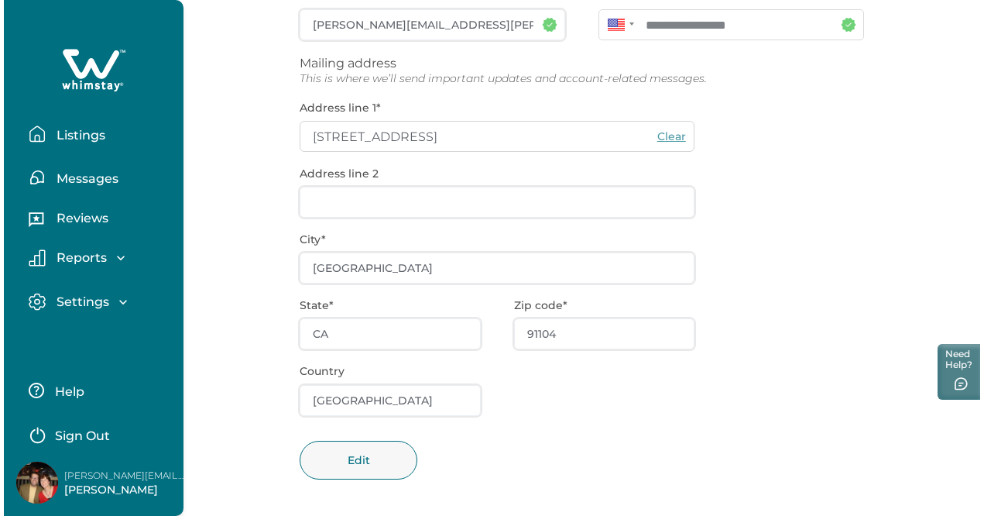
scroll to position [0, 0]
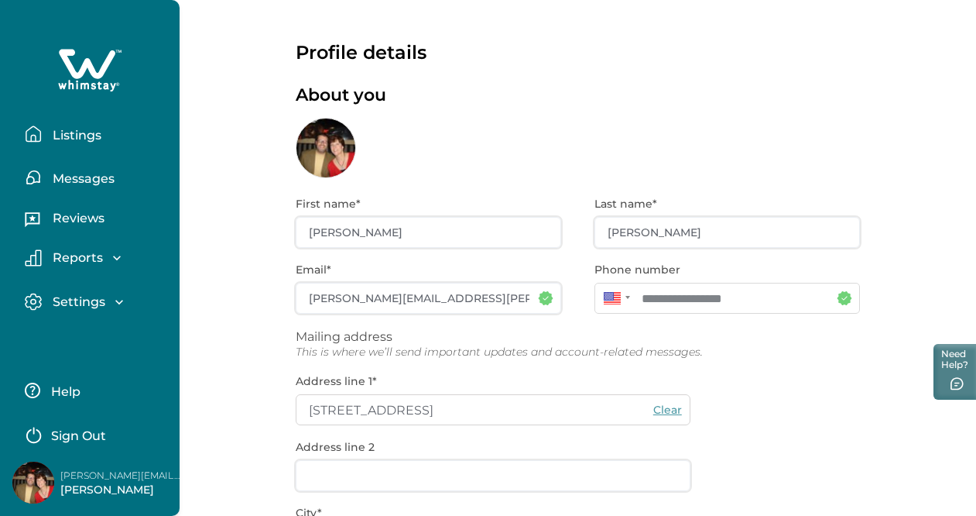
click at [99, 66] on icon at bounding box center [89, 70] width 63 height 46
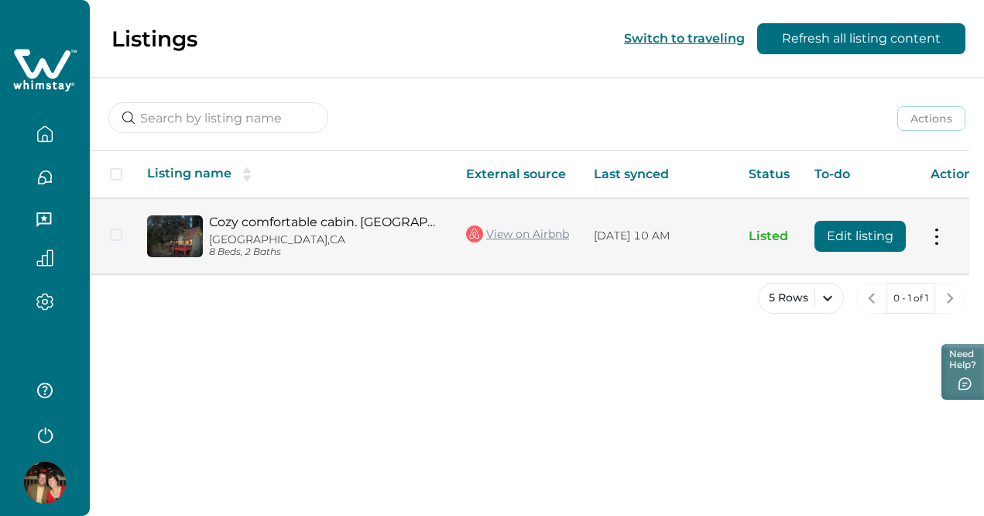
click at [849, 236] on button "Edit listing" at bounding box center [860, 236] width 91 height 31
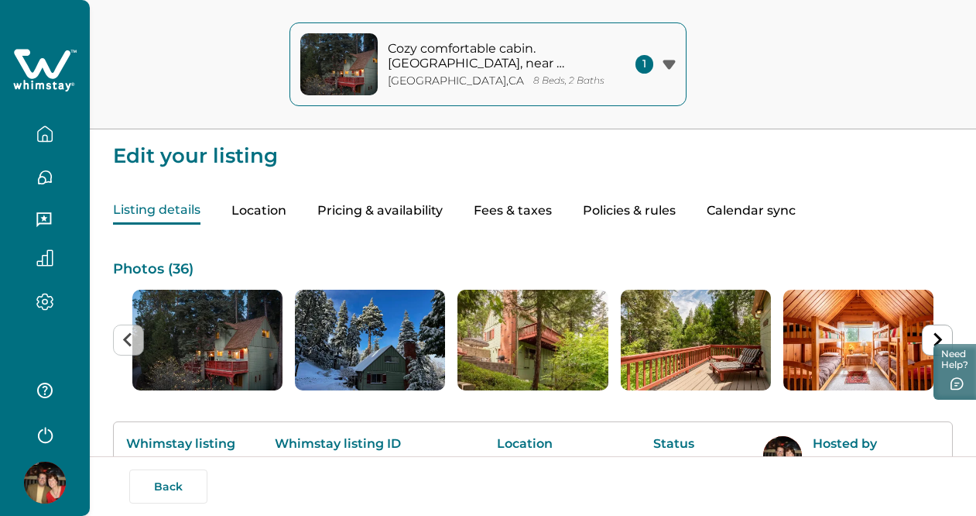
click at [390, 208] on button "Pricing & availability" at bounding box center [379, 210] width 125 height 27
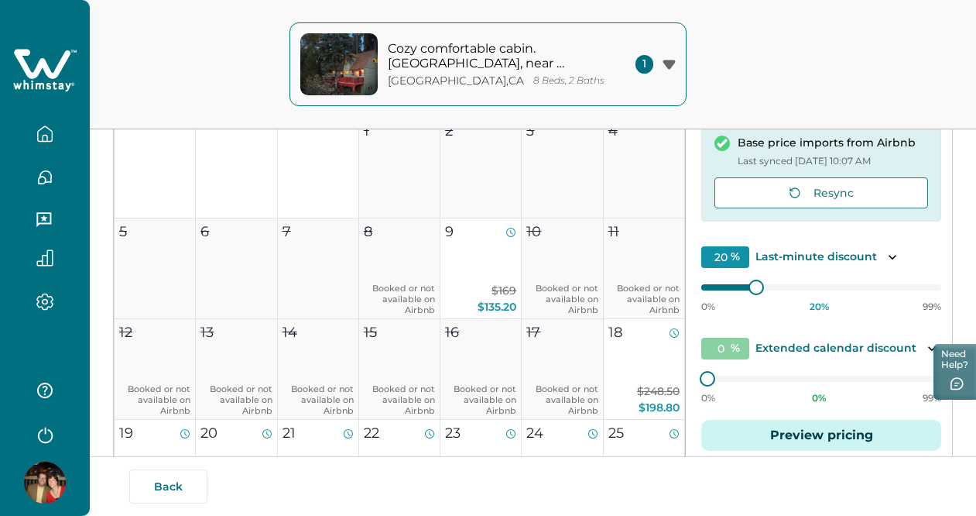
scroll to position [246, 0]
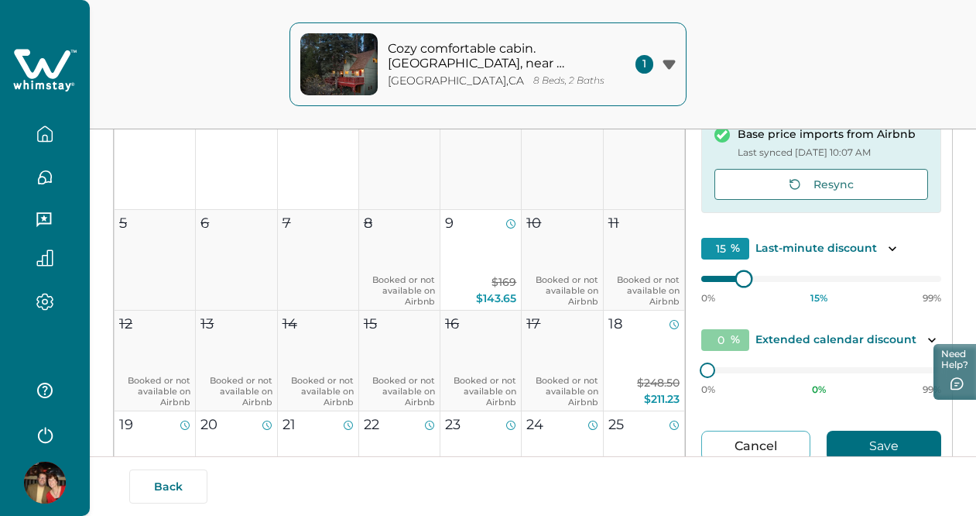
click at [737, 277] on div at bounding box center [744, 279] width 14 height 14
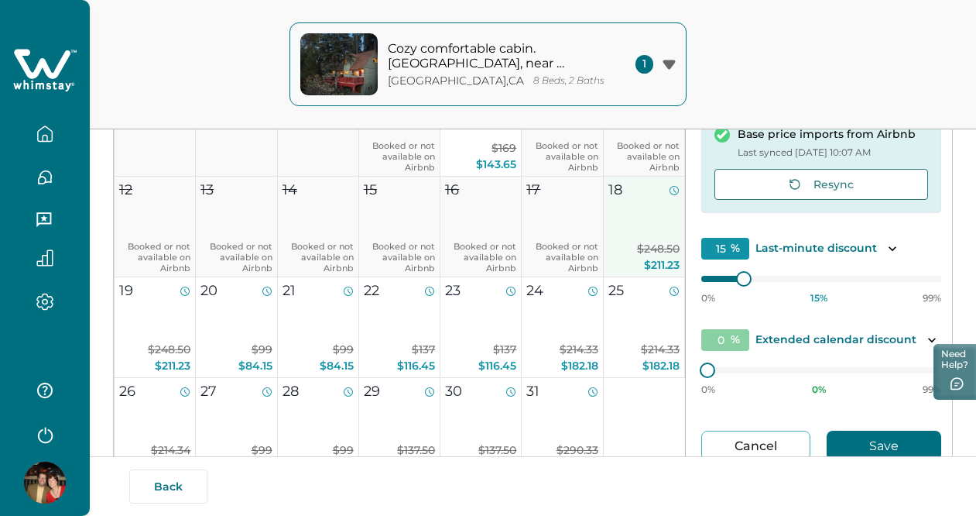
scroll to position [139, 0]
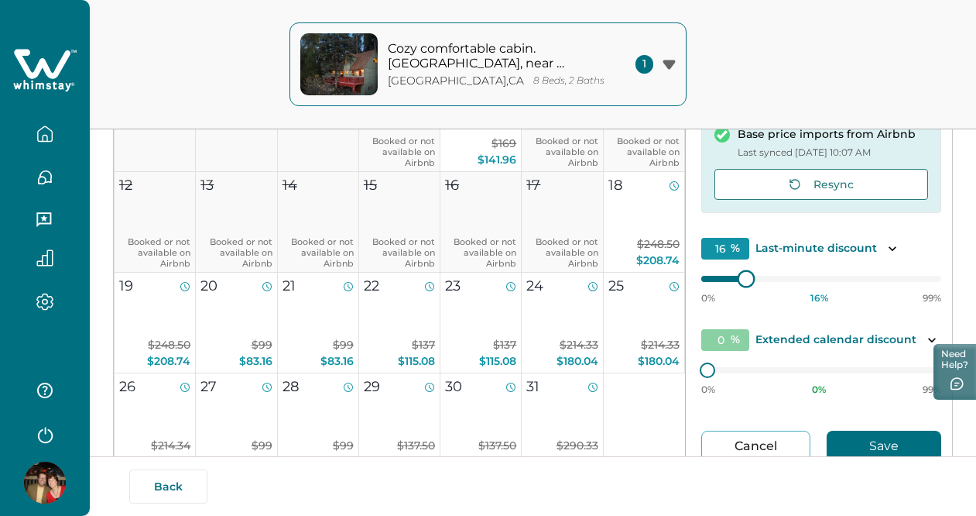
type input "15"
click at [715, 279] on div at bounding box center [821, 279] width 240 height 0
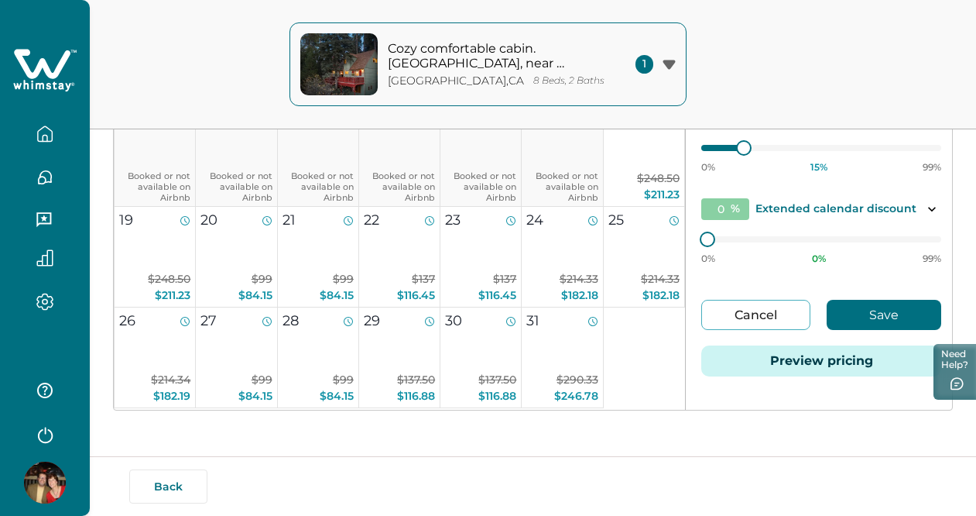
scroll to position [312, 0]
click at [855, 309] on button "Save" at bounding box center [884, 315] width 115 height 30
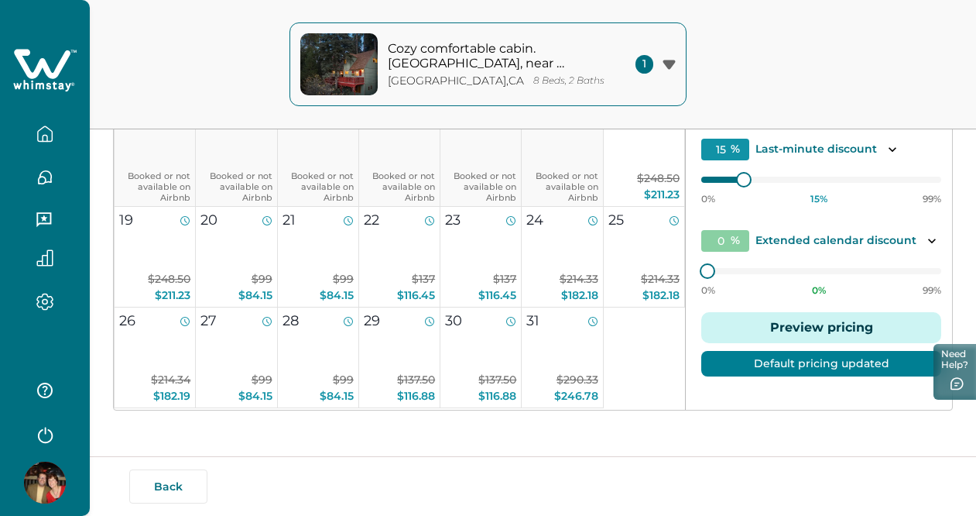
scroll to position [45, 0]
